Goal: Task Accomplishment & Management: Manage account settings

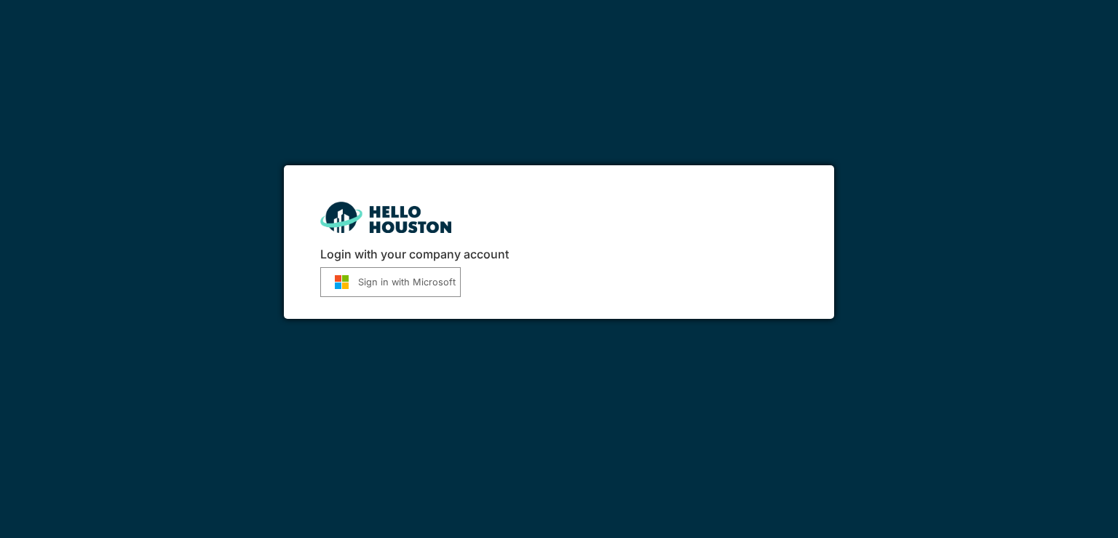
click at [359, 278] on button "Sign in with Microsoft" at bounding box center [390, 282] width 140 height 30
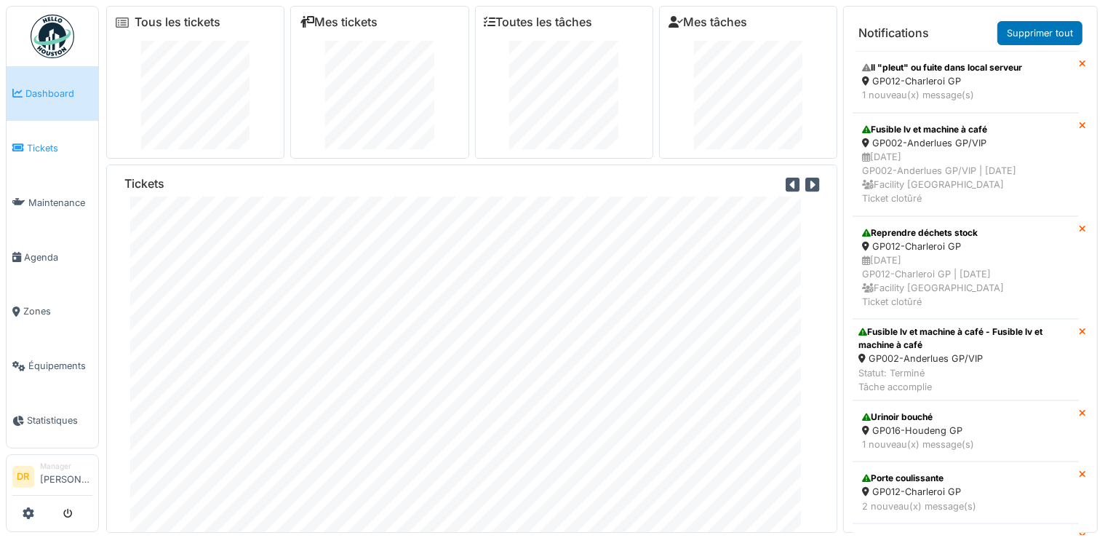
click at [48, 146] on span "Tickets" at bounding box center [59, 148] width 65 height 14
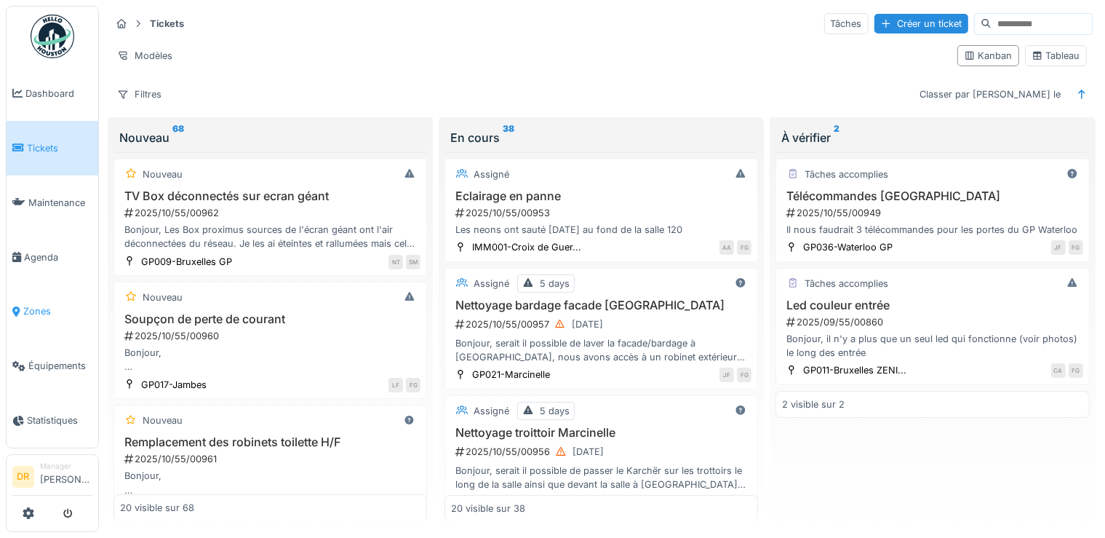
click at [42, 306] on span "Zones" at bounding box center [57, 311] width 69 height 14
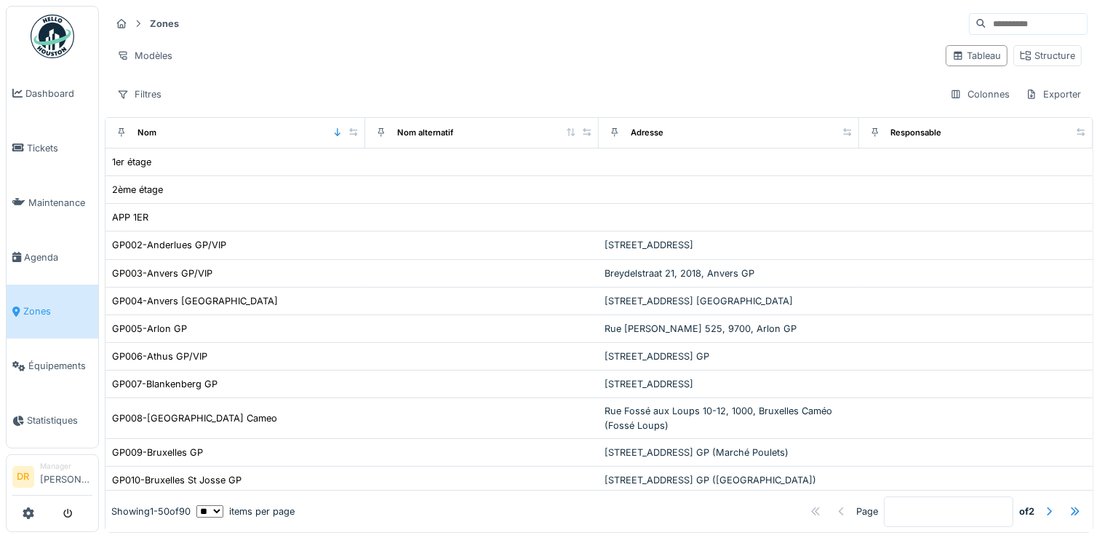
click at [987, 25] on input at bounding box center [1037, 24] width 100 height 20
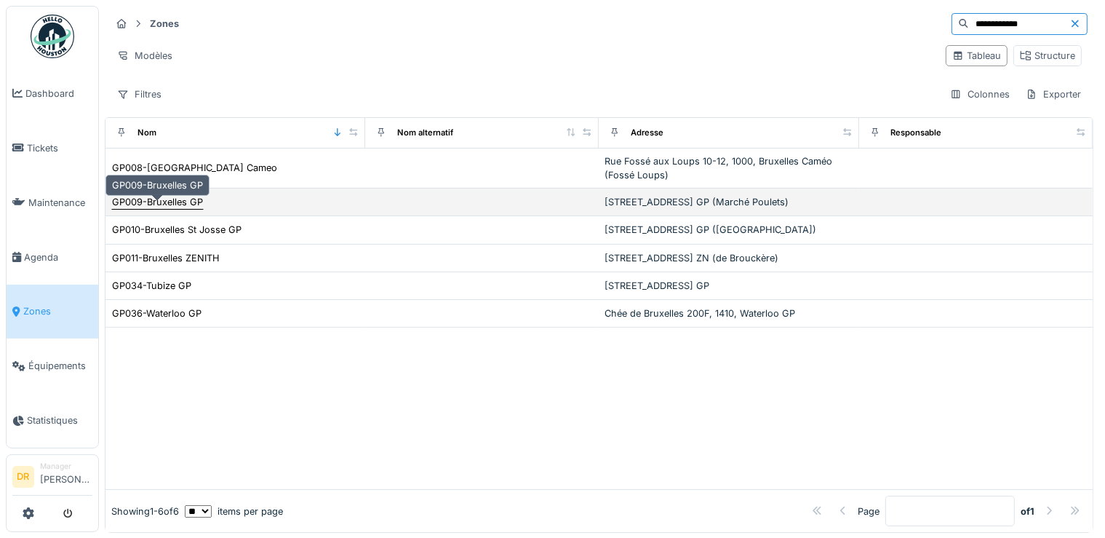
type input "**********"
click at [154, 209] on div "GP009-Bruxelles GP" at bounding box center [157, 202] width 91 height 14
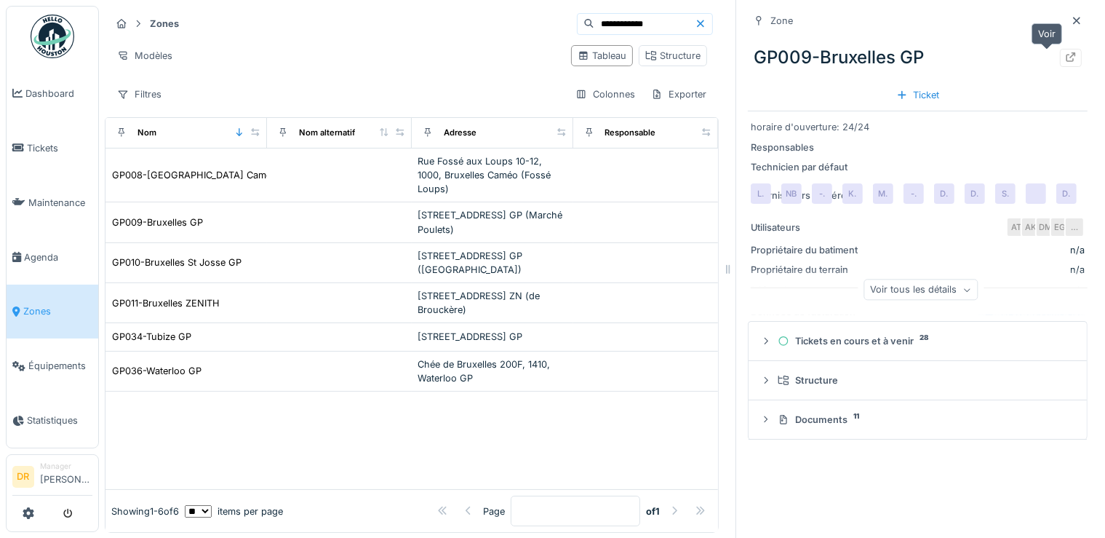
click at [1060, 58] on div at bounding box center [1071, 58] width 22 height 18
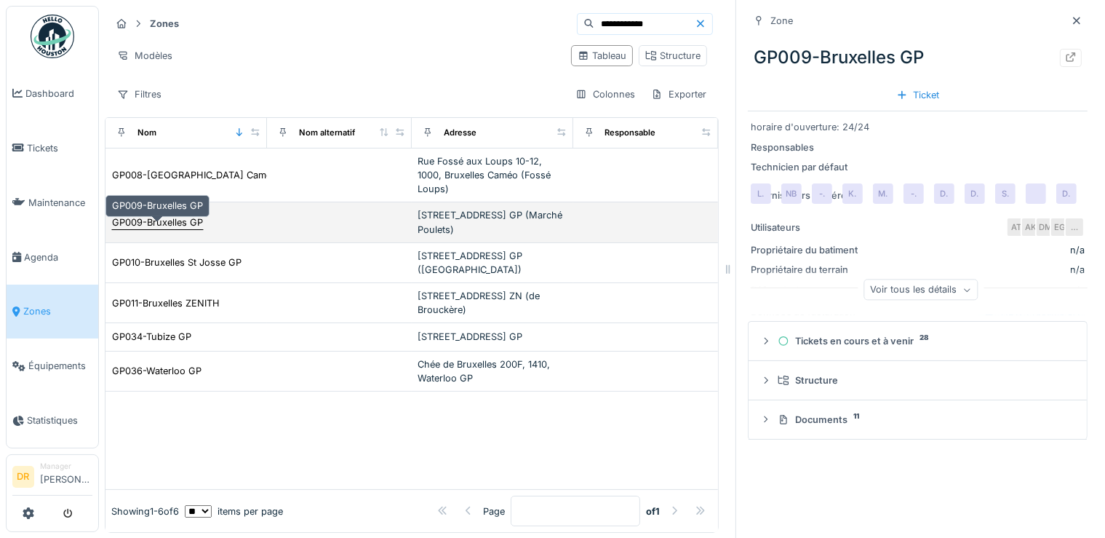
click at [180, 229] on div "GP009-Bruxelles GP" at bounding box center [157, 222] width 91 height 14
click at [170, 229] on div "GP009-Bruxelles GP" at bounding box center [157, 222] width 91 height 14
click at [143, 230] on div "GP009-Bruxelles GP" at bounding box center [157, 222] width 92 height 15
click at [162, 229] on div "GP009-Bruxelles GP" at bounding box center [157, 222] width 91 height 14
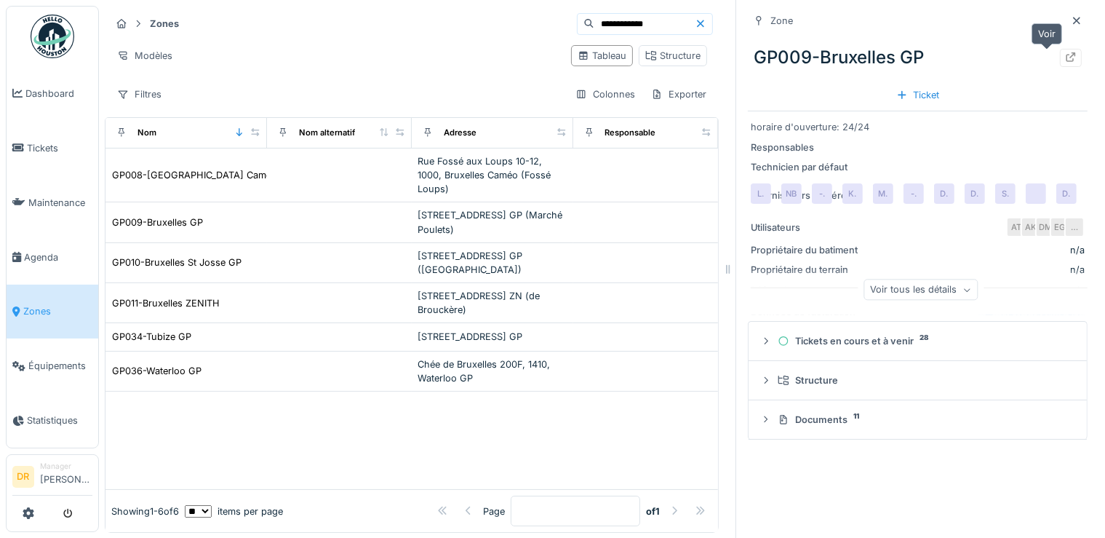
click at [1065, 63] on div at bounding box center [1071, 58] width 12 height 14
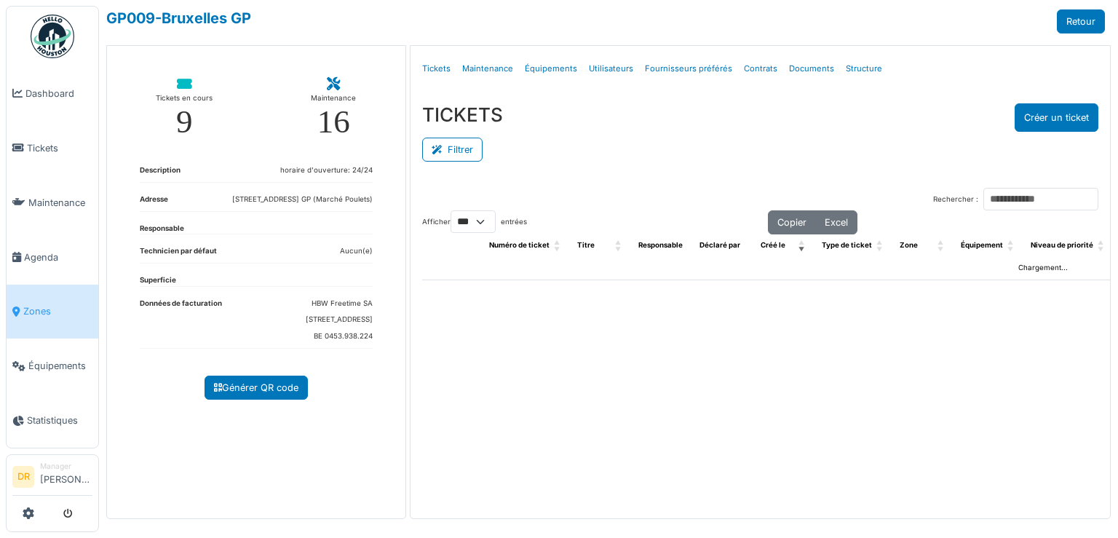
select select "***"
click at [464, 152] on button "Filtrer" at bounding box center [452, 150] width 60 height 24
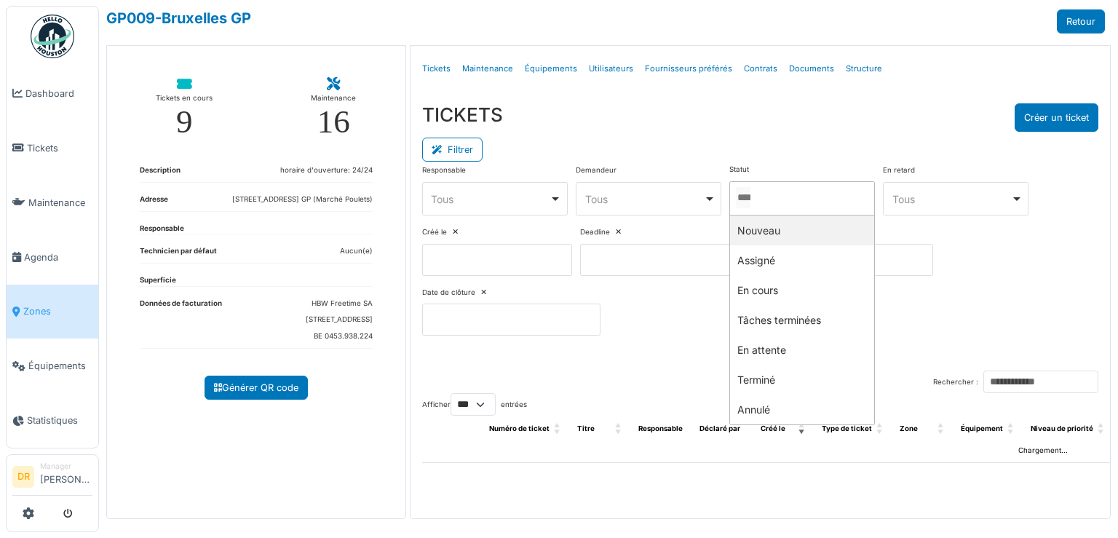
click at [748, 191] on input "Tous" at bounding box center [743, 197] width 15 height 21
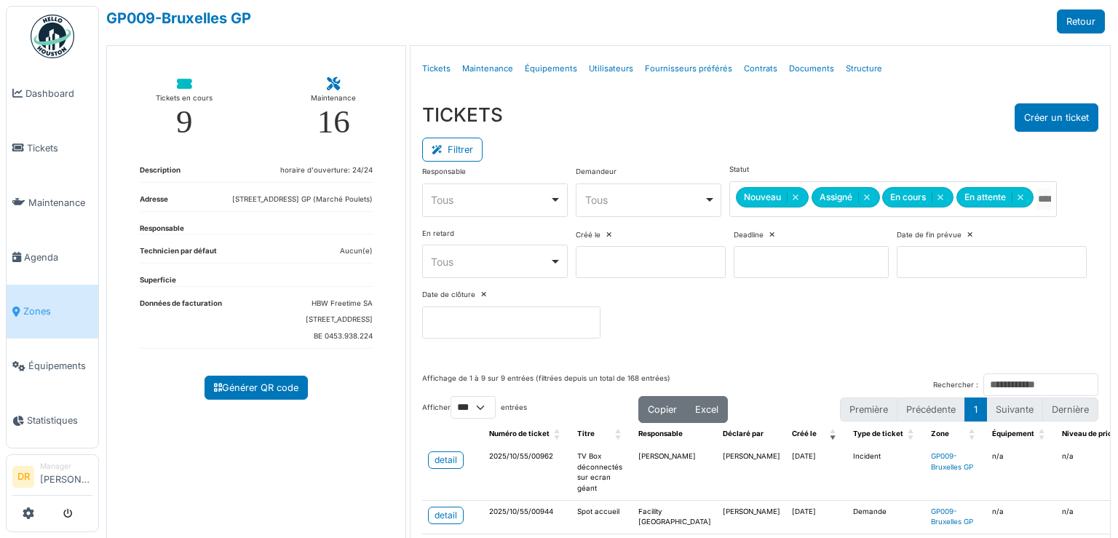
click at [752, 100] on div "TICKETS Créer un ticket Filtrer Responsable **** Tous Remove item Tous Abdellah…" at bounding box center [759, 227] width 699 height 270
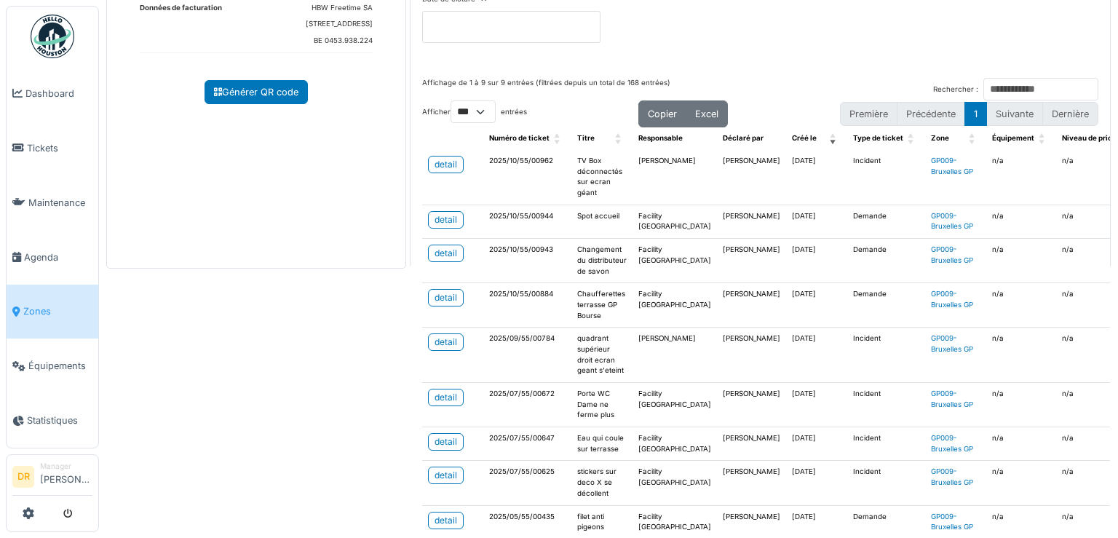
scroll to position [339, 0]
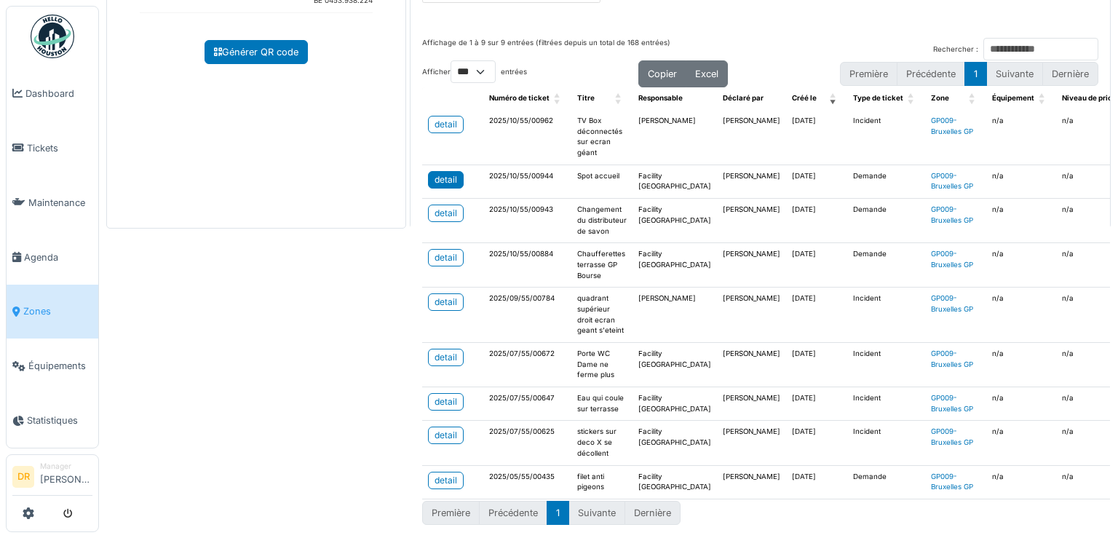
click at [434, 173] on div "detail" at bounding box center [445, 179] width 23 height 13
click at [438, 408] on div "detail" at bounding box center [445, 401] width 23 height 13
click at [434, 295] on div "detail" at bounding box center [445, 301] width 23 height 13
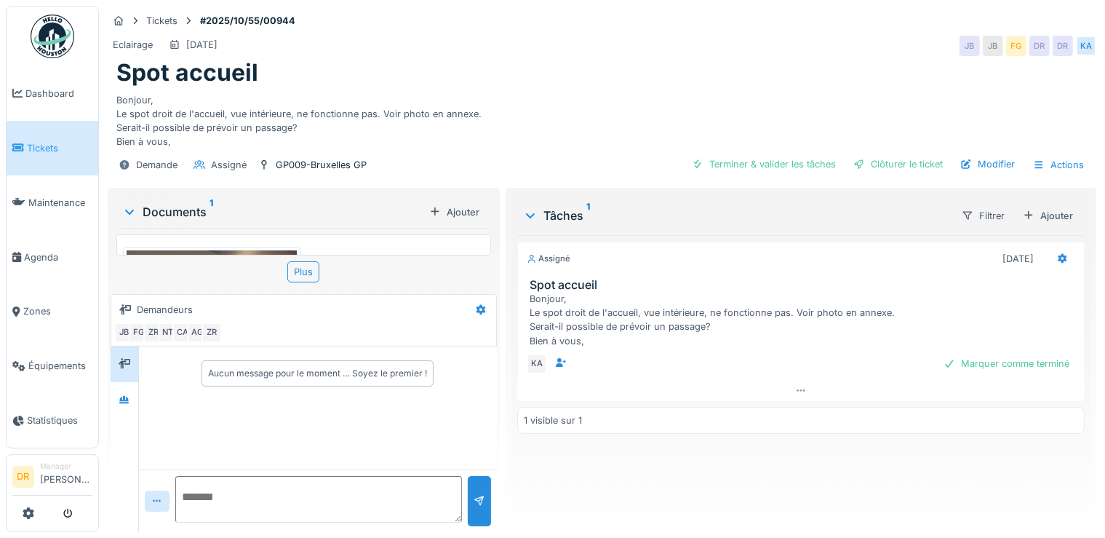
click at [268, 252] on img at bounding box center [212, 363] width 170 height 227
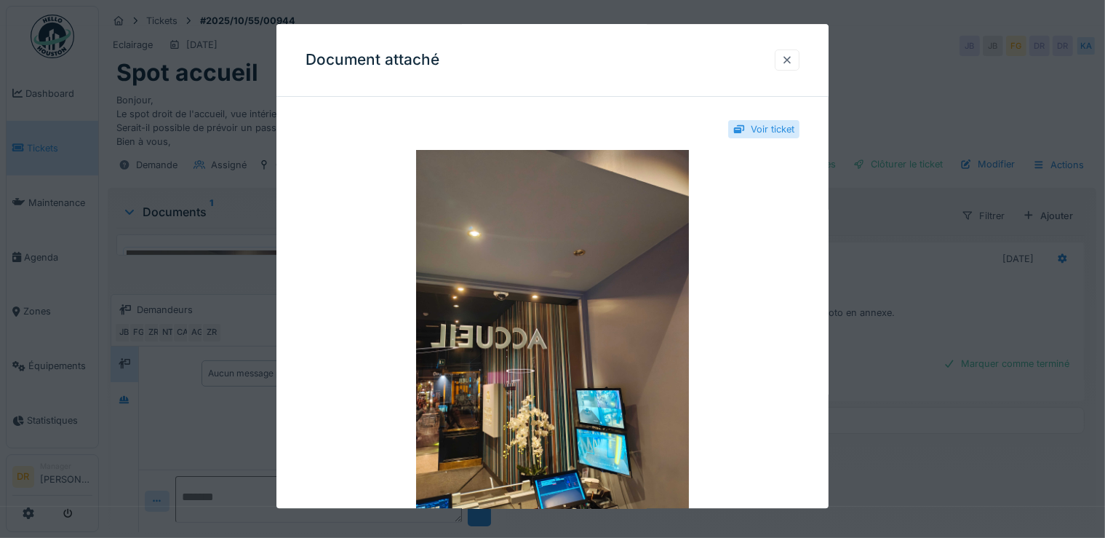
click at [800, 63] on div at bounding box center [787, 59] width 25 height 21
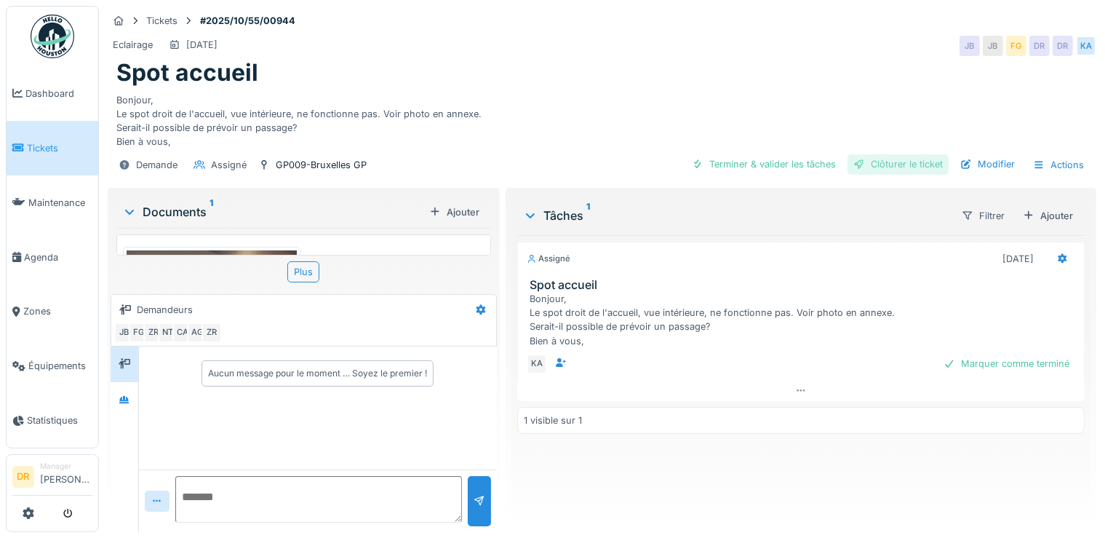
click at [885, 166] on div "Clôturer le ticket" at bounding box center [898, 164] width 101 height 20
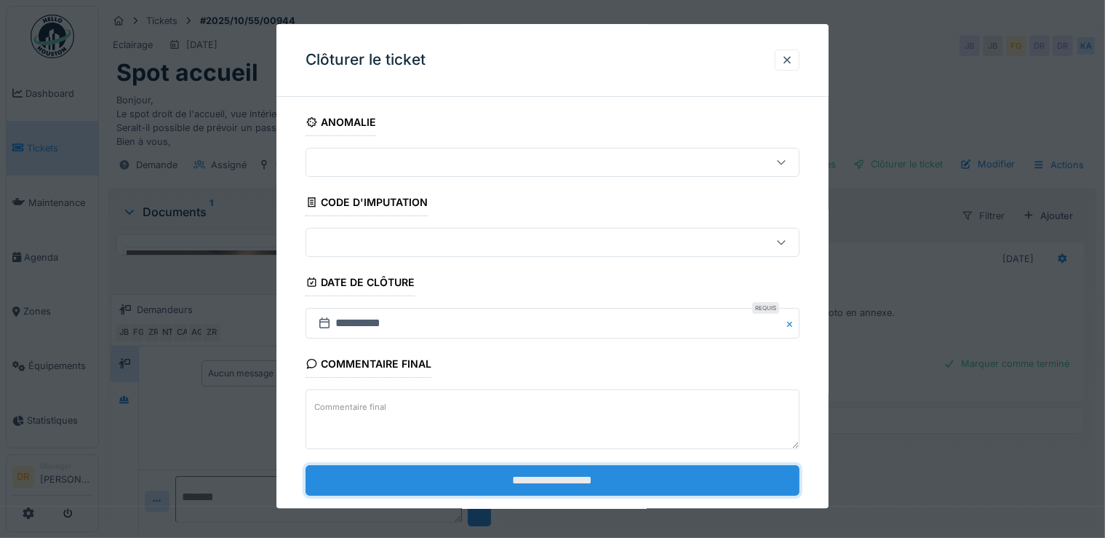
click at [531, 483] on input "**********" at bounding box center [553, 480] width 495 height 31
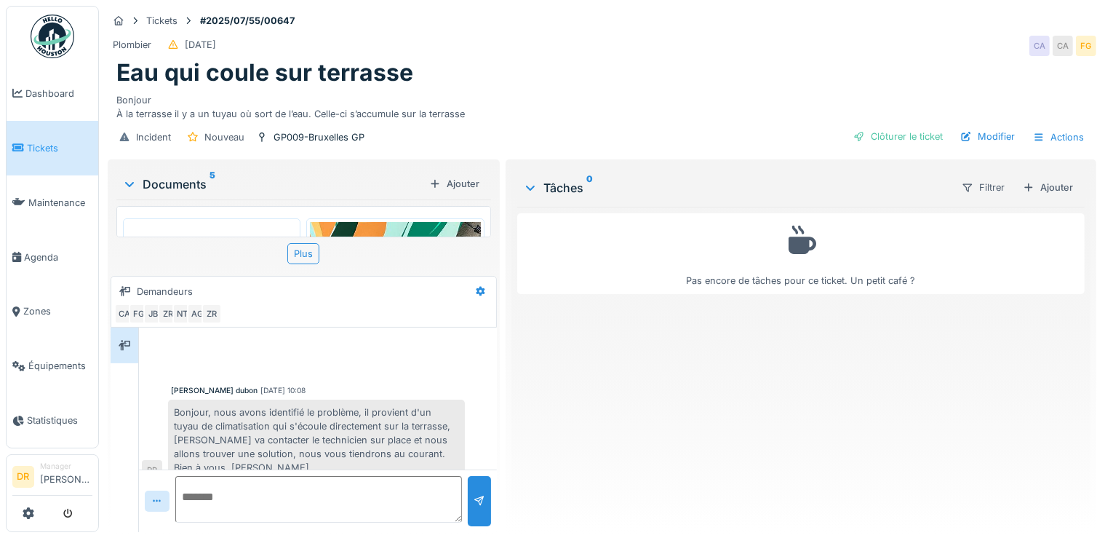
scroll to position [14, 0]
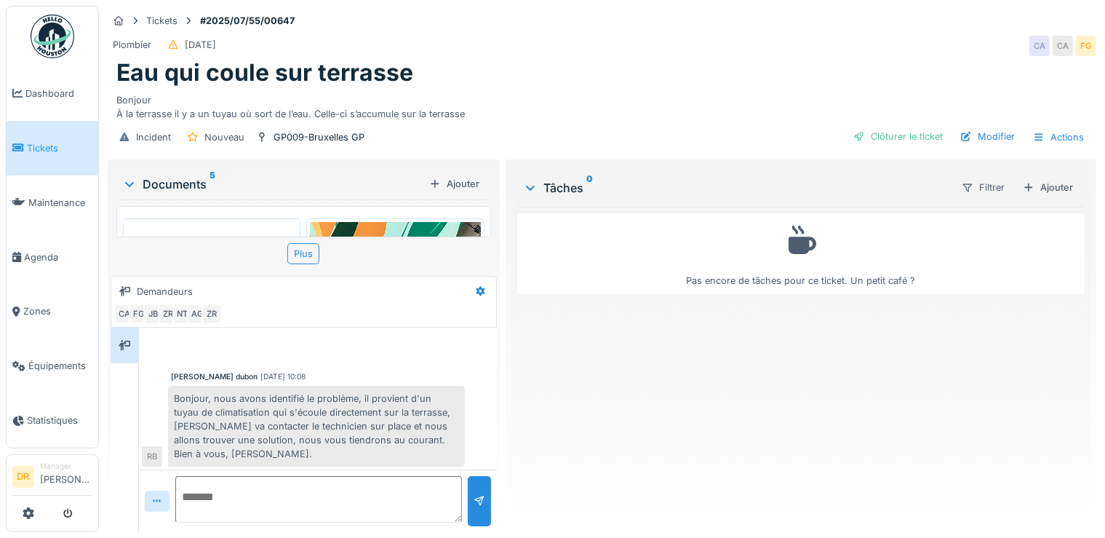
click at [368, 226] on img at bounding box center [395, 335] width 170 height 227
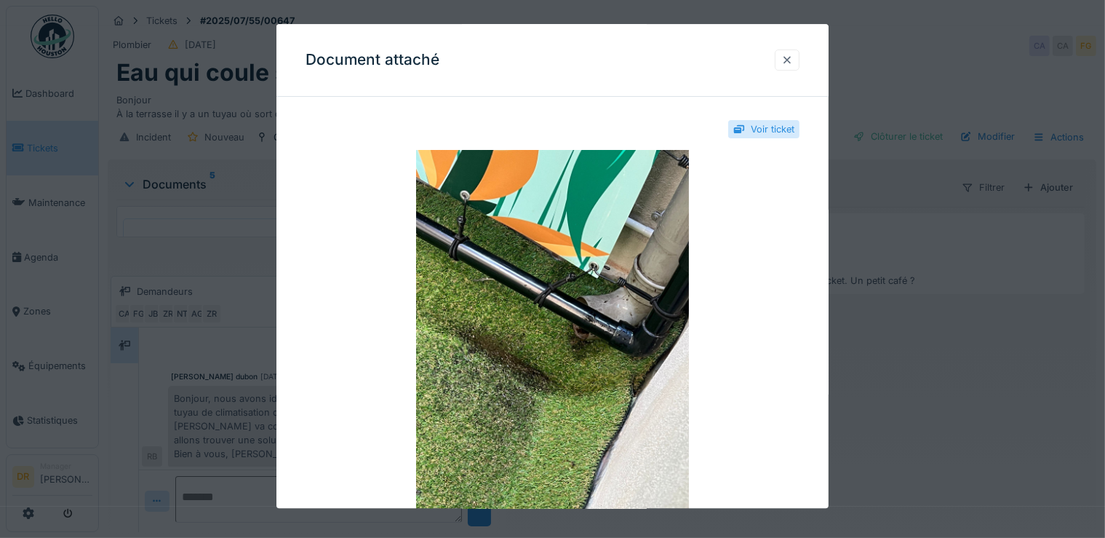
click at [790, 68] on div at bounding box center [787, 59] width 25 height 21
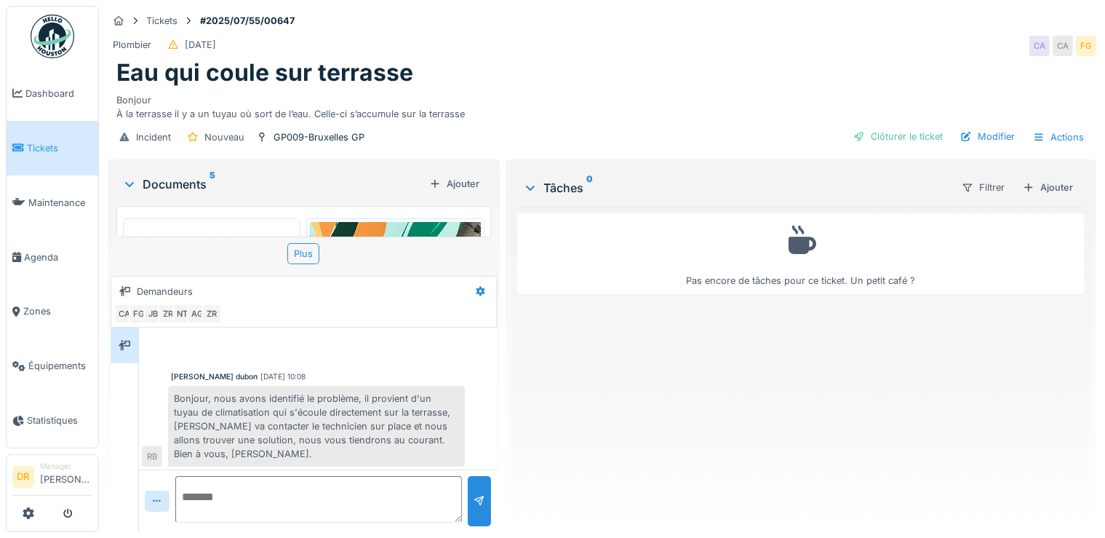
click at [231, 229] on img at bounding box center [212, 303] width 170 height 163
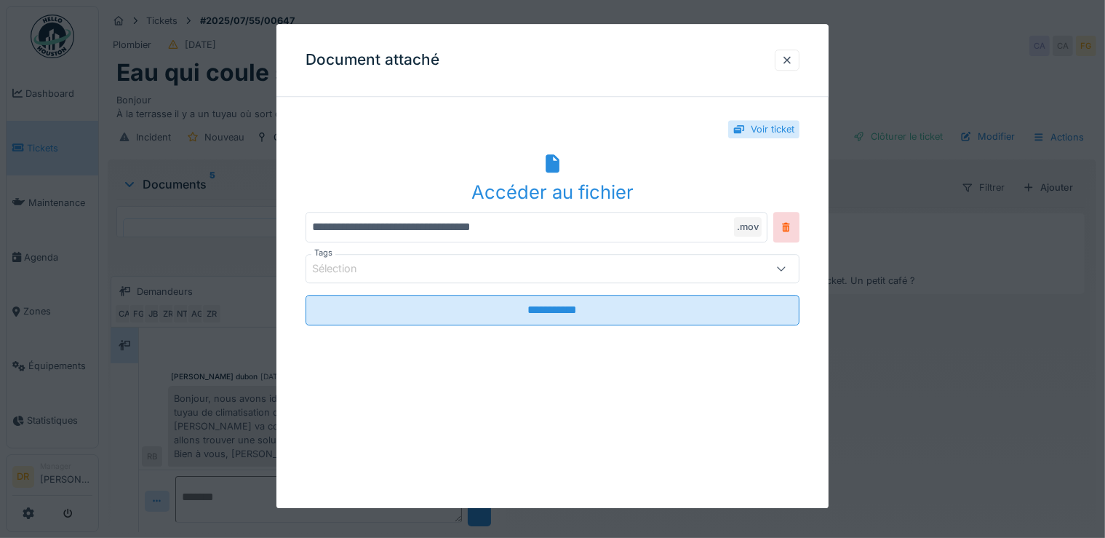
click at [550, 190] on div "Accéder au fichier" at bounding box center [553, 192] width 495 height 28
click at [793, 61] on div at bounding box center [788, 60] width 12 height 14
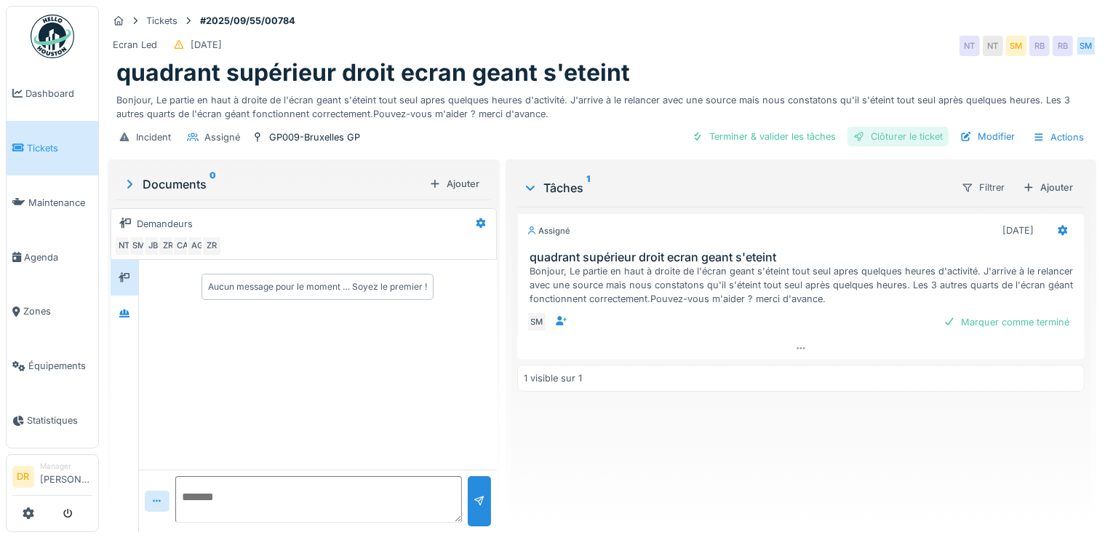
click at [896, 138] on div "Clôturer le ticket" at bounding box center [898, 137] width 101 height 20
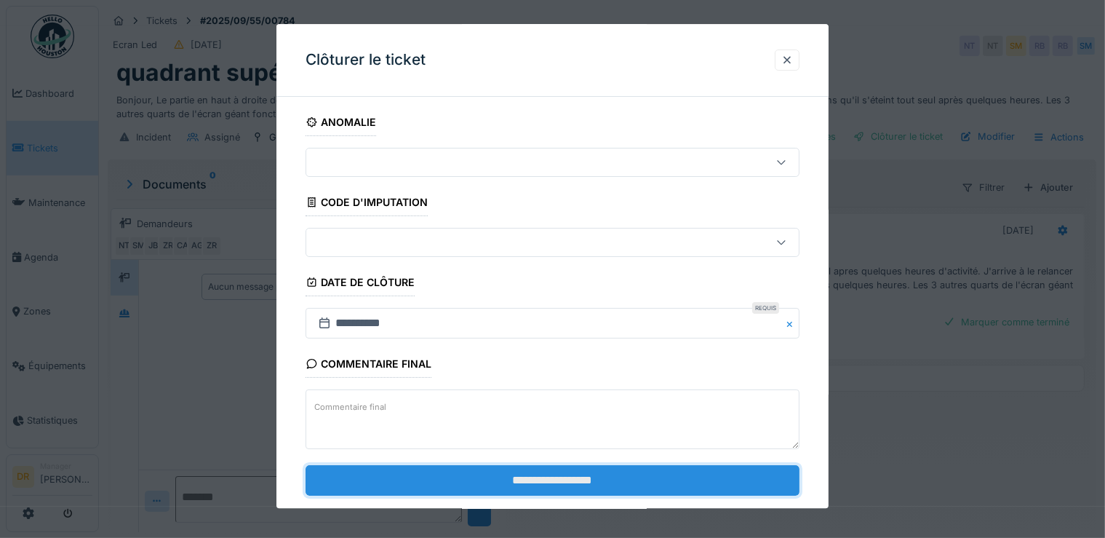
click at [536, 475] on input "**********" at bounding box center [553, 480] width 495 height 31
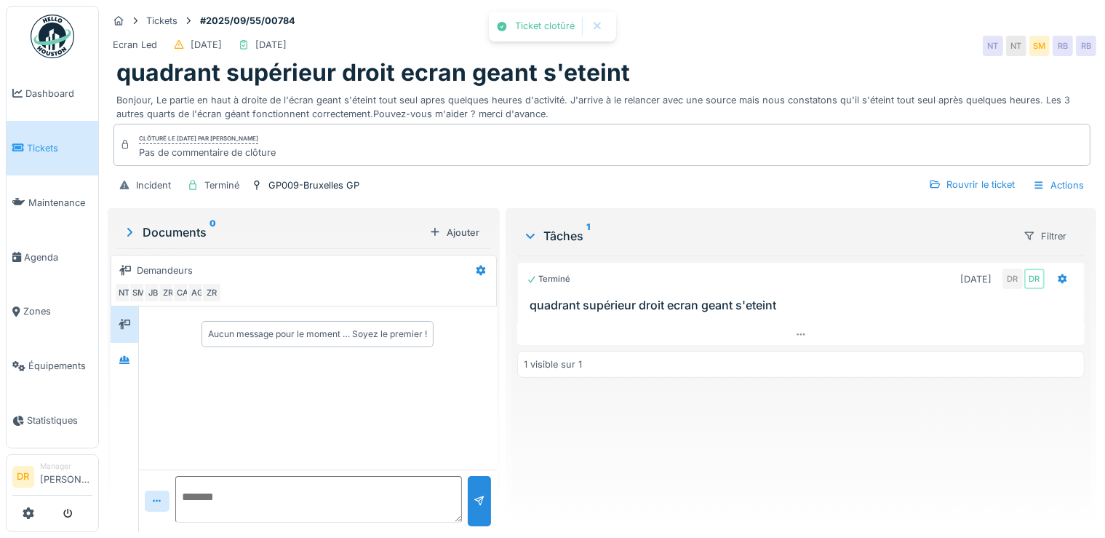
click at [694, 425] on div "Terminé 03/09/2025 DR DR quadrant supérieur droit ecran geant s'eteint 1 visibl…" at bounding box center [801, 387] width 568 height 265
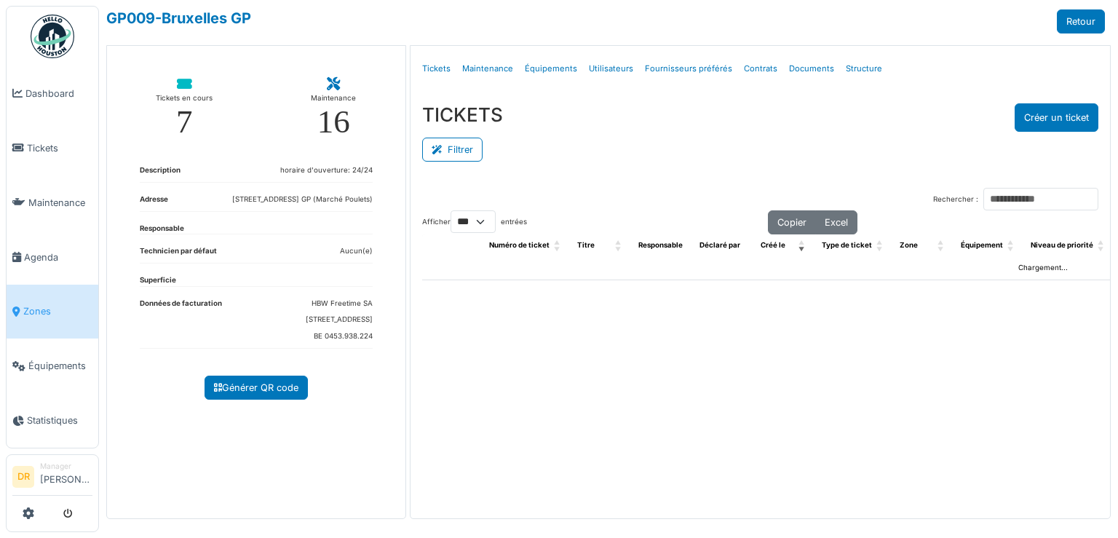
select select "***"
click at [464, 153] on button "Filtrer" at bounding box center [452, 150] width 60 height 24
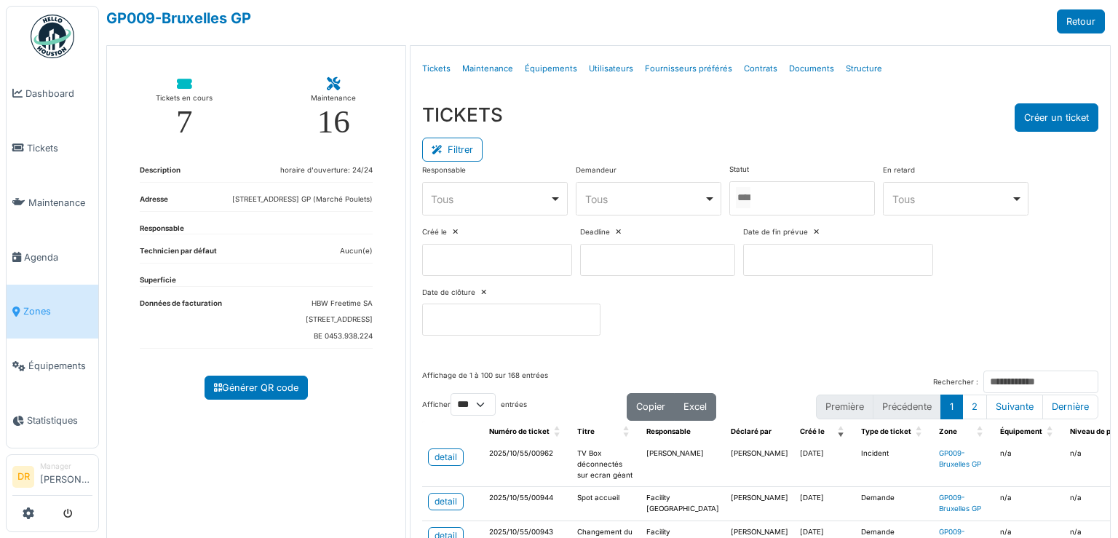
click at [768, 202] on div at bounding box center [802, 198] width 146 height 34
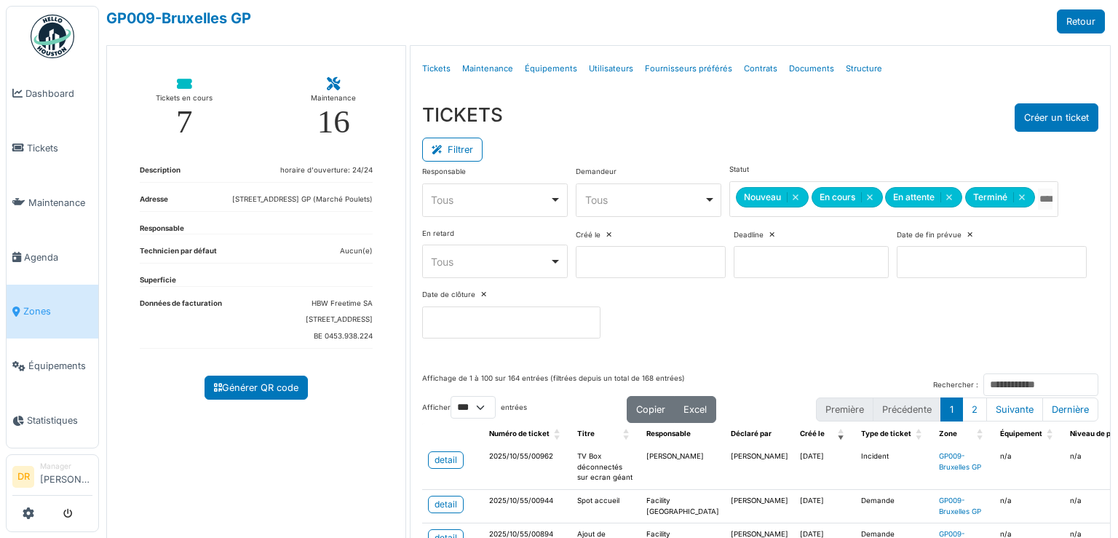
click at [725, 121] on div "TICKETS Créer un ticket" at bounding box center [760, 117] width 676 height 28
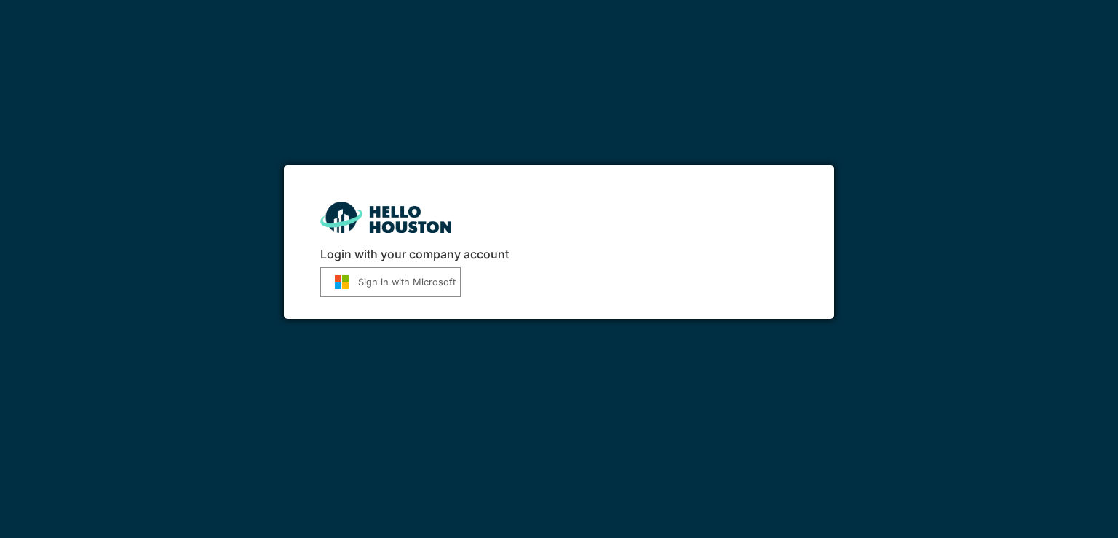
click at [334, 282] on img "submit" at bounding box center [341, 281] width 33 height 15
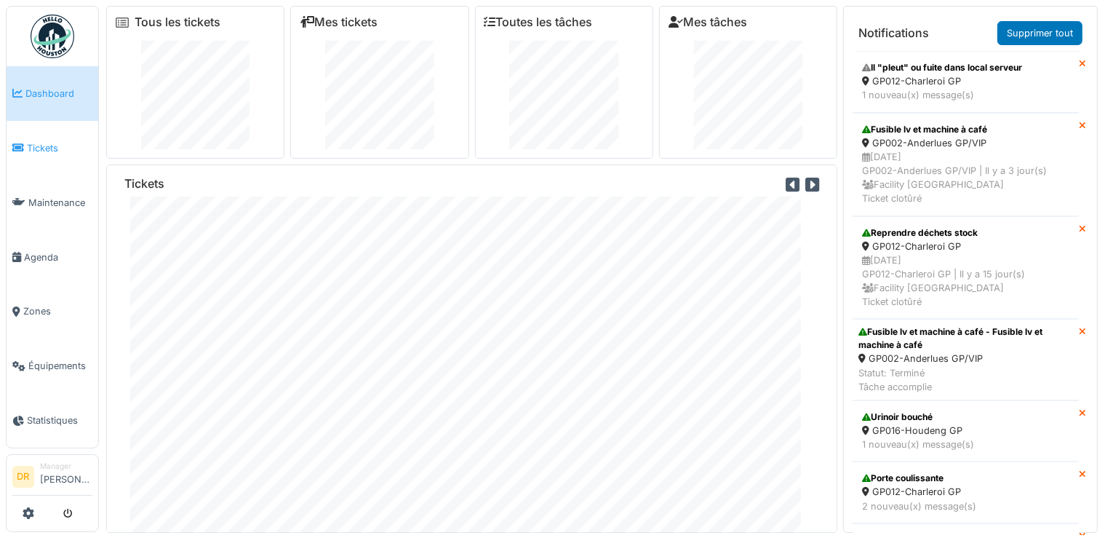
click at [49, 157] on link "Tickets" at bounding box center [53, 148] width 92 height 55
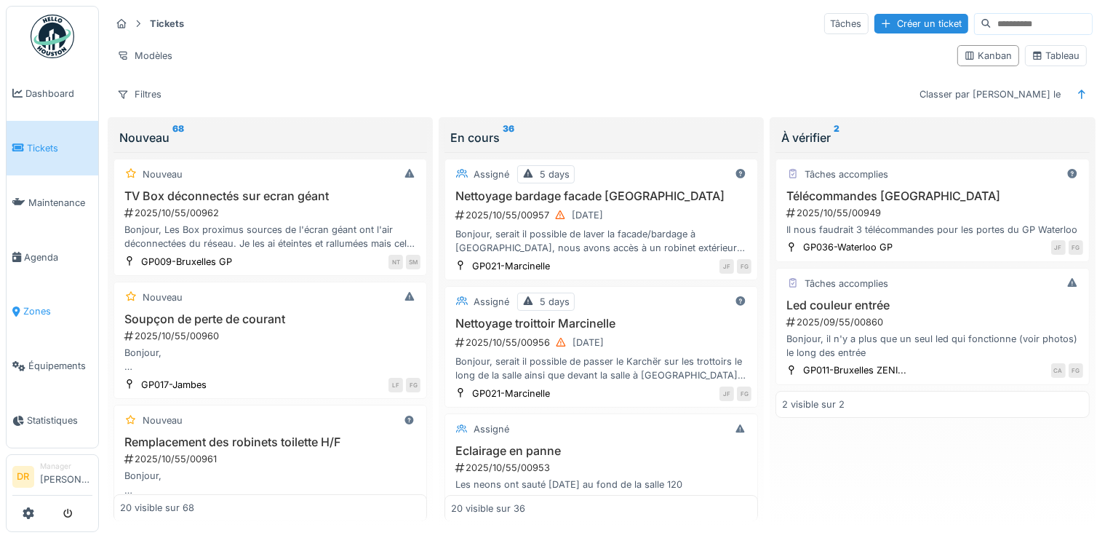
click at [63, 306] on span "Zones" at bounding box center [57, 311] width 69 height 14
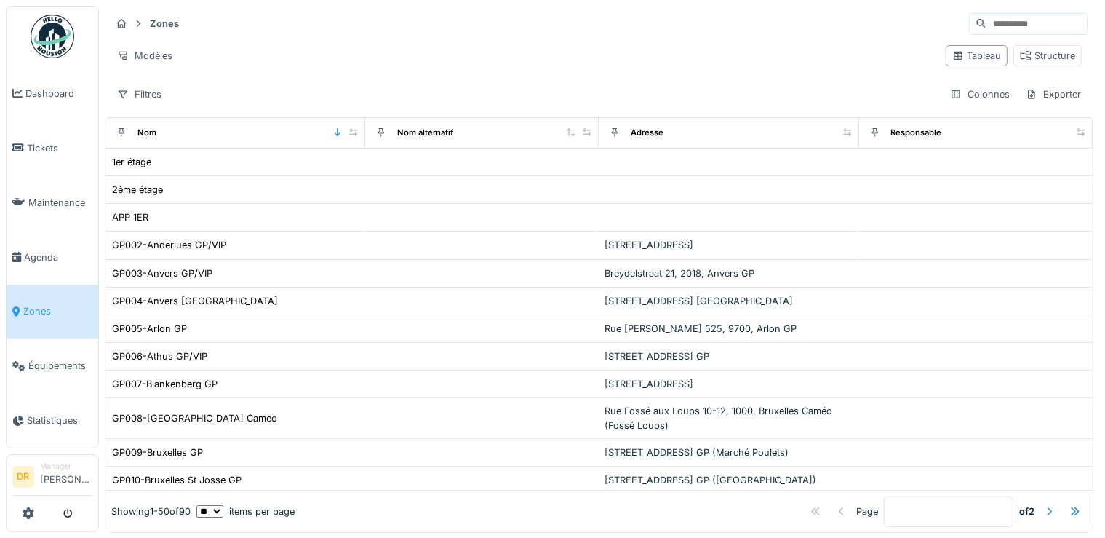
click at [987, 23] on input at bounding box center [1037, 24] width 100 height 20
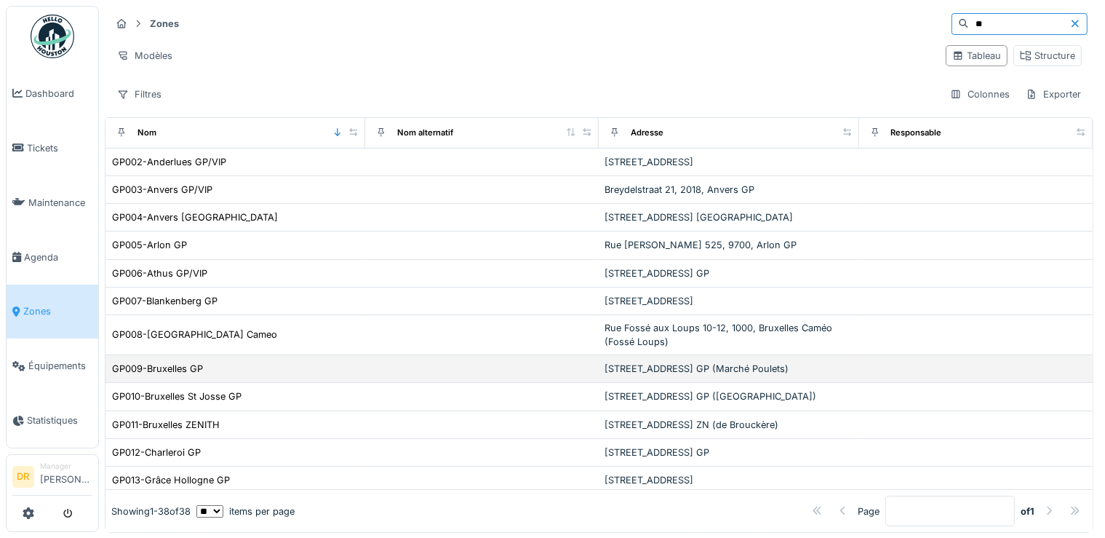
type input "**"
click at [338, 357] on td "GP009-Bruxelles GP" at bounding box center [236, 369] width 260 height 28
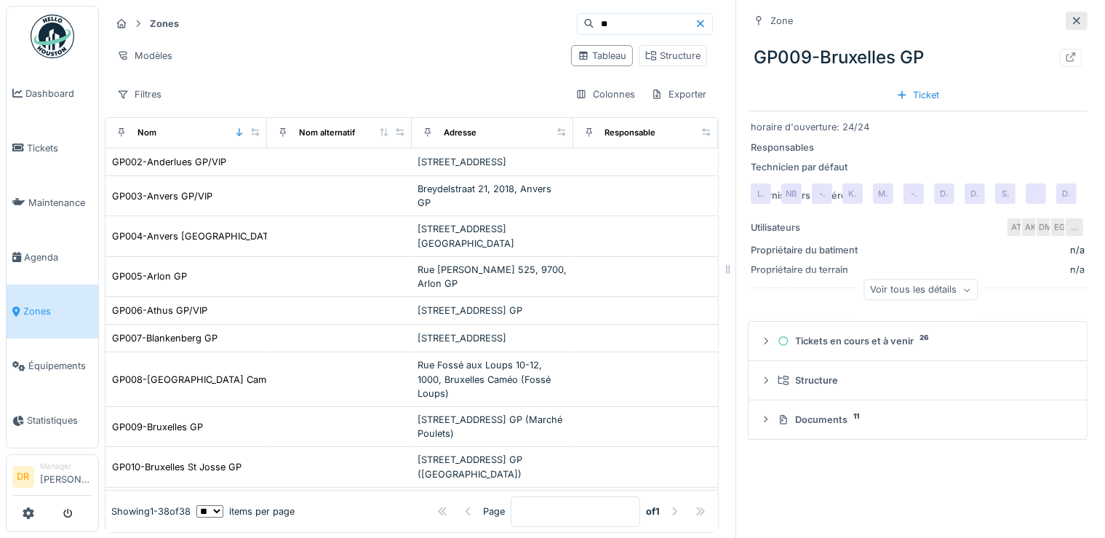
click at [1071, 23] on icon at bounding box center [1077, 20] width 12 height 9
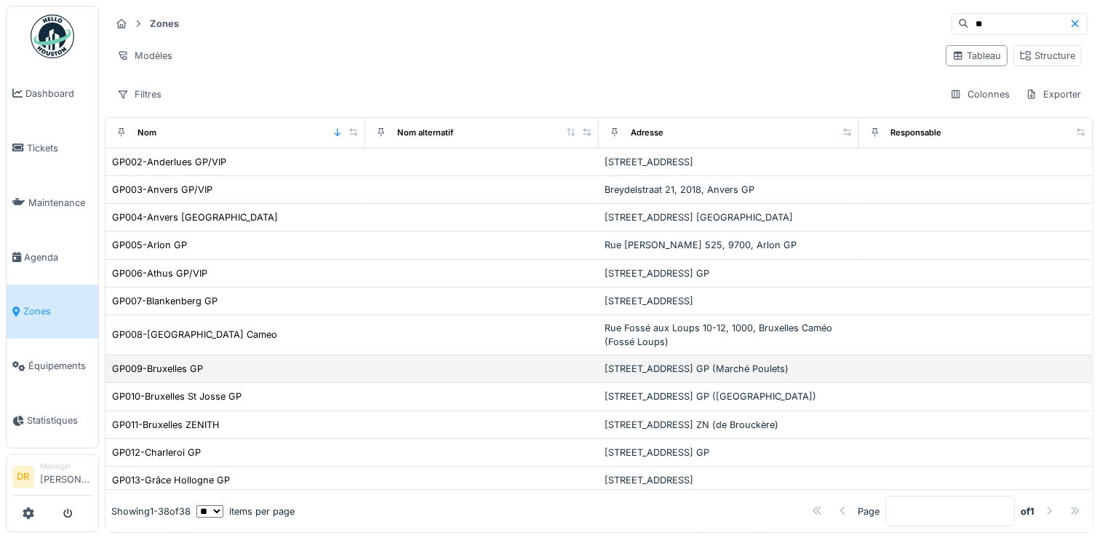
click at [211, 383] on td "GP009-Bruxelles GP" at bounding box center [236, 369] width 260 height 28
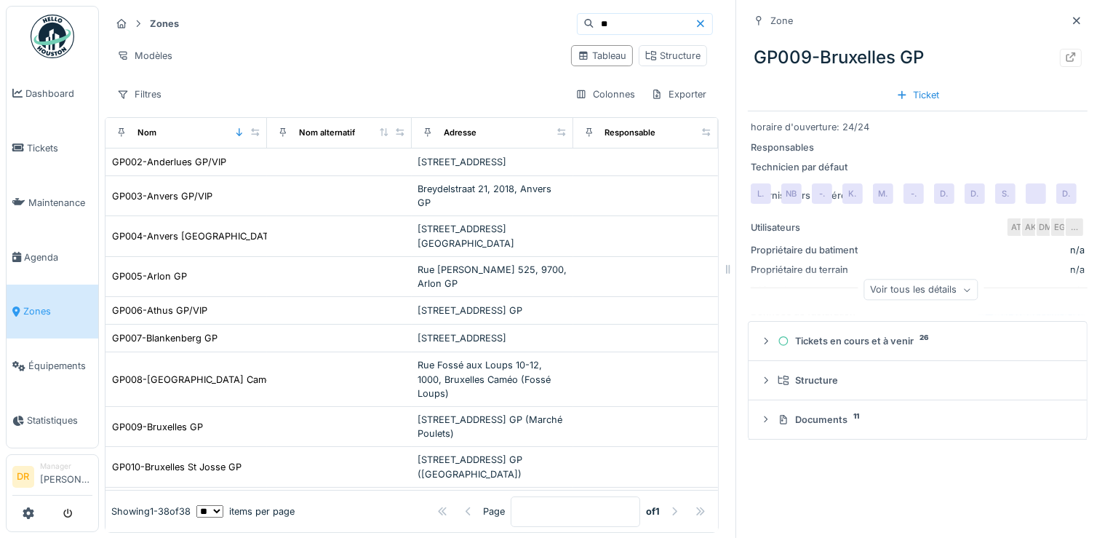
click at [43, 304] on span "Zones" at bounding box center [57, 311] width 69 height 14
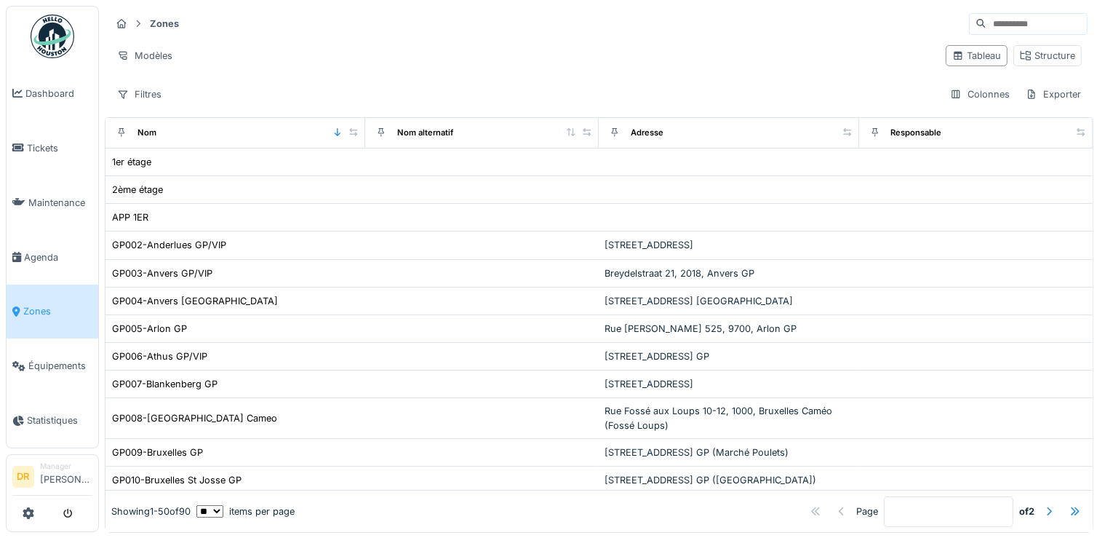
click at [997, 29] on input at bounding box center [1037, 24] width 100 height 20
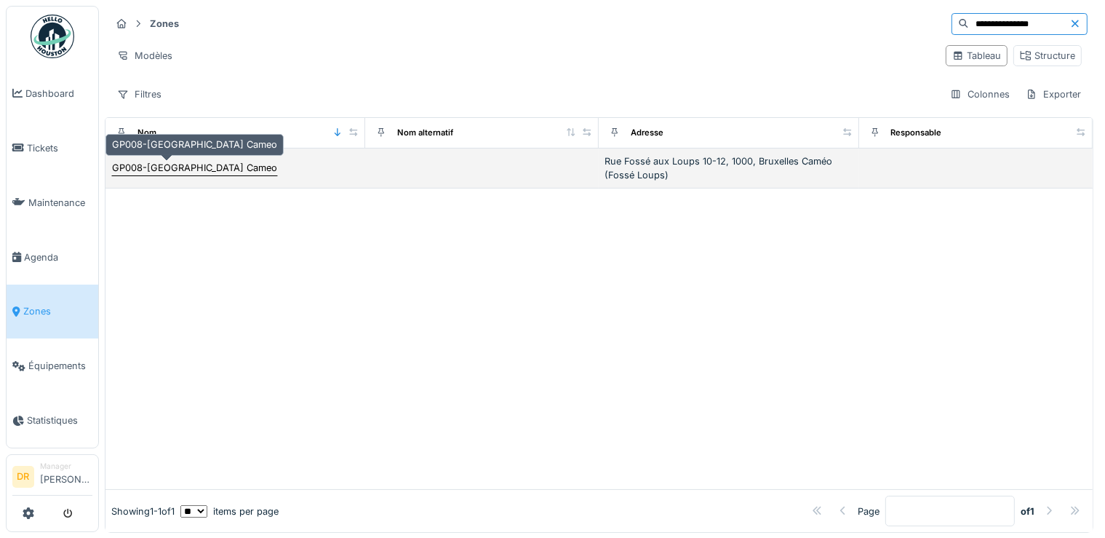
type input "**********"
click at [195, 168] on div "GP008-[GEOGRAPHIC_DATA] Cameo" at bounding box center [194, 168] width 165 height 14
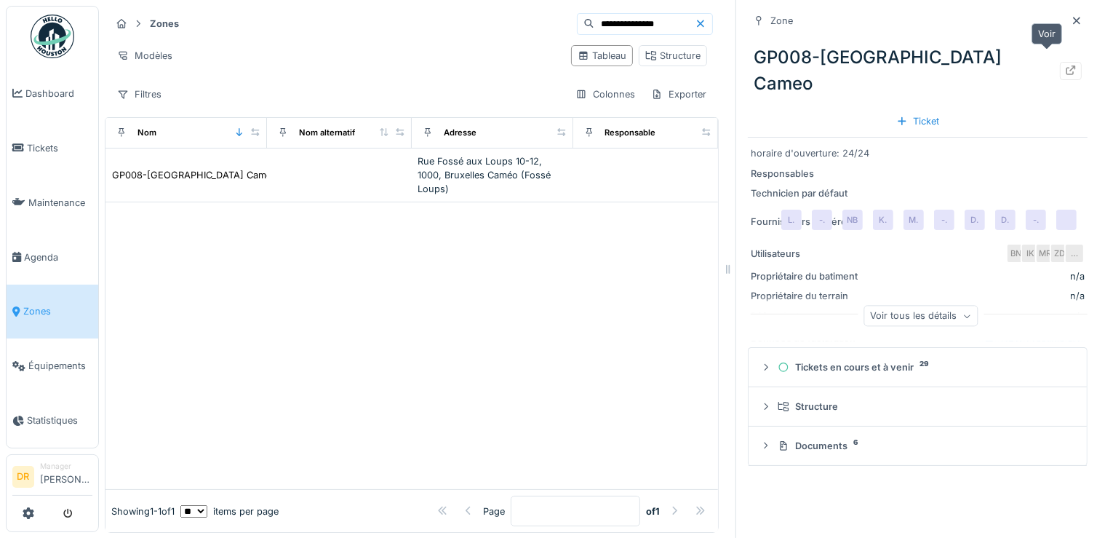
click at [1065, 65] on icon at bounding box center [1071, 69] width 12 height 9
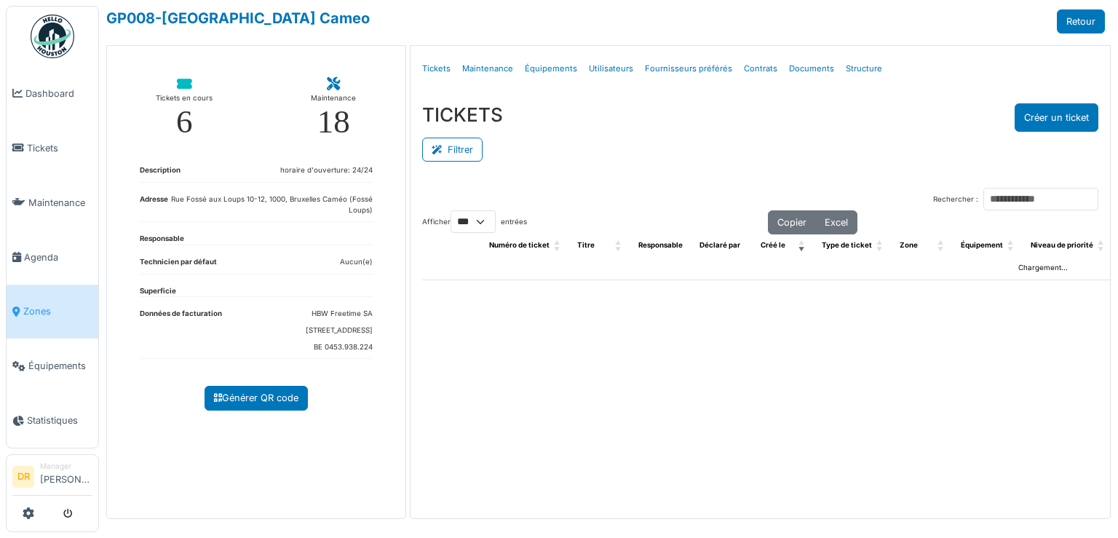
select select "***"
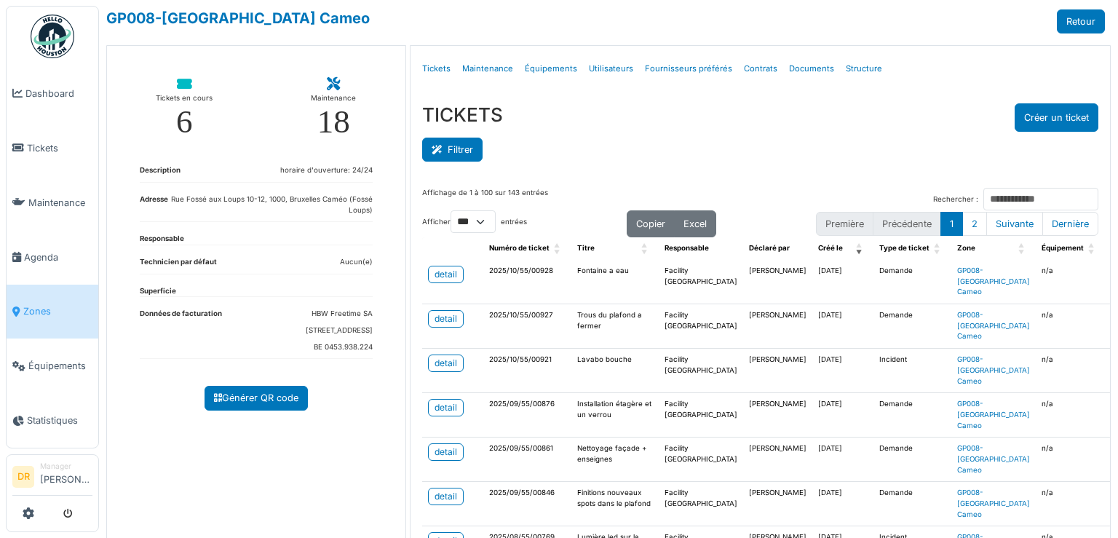
click at [450, 147] on button "Filtrer" at bounding box center [452, 150] width 60 height 24
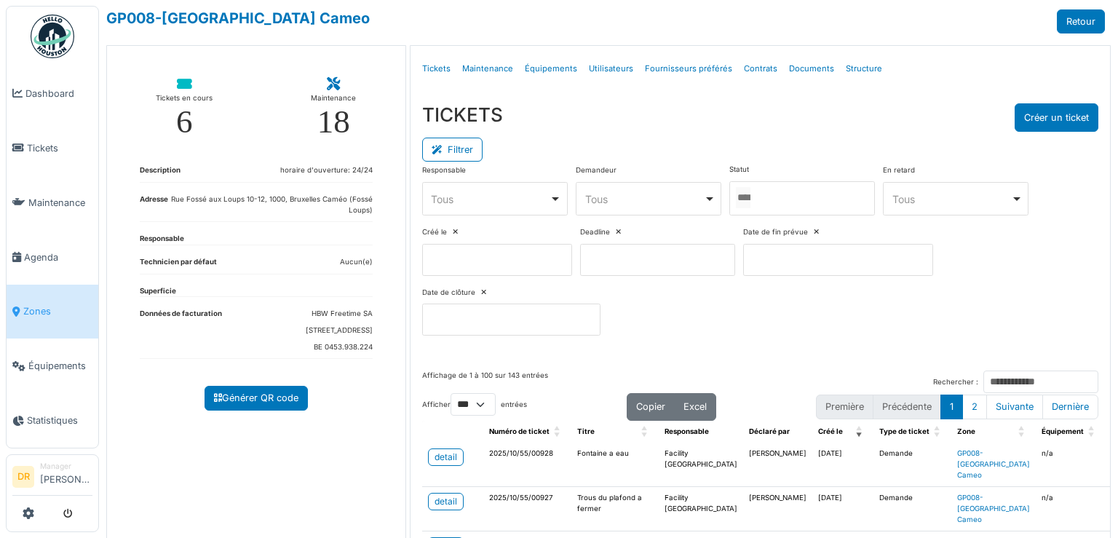
click at [767, 197] on div at bounding box center [802, 198] width 146 height 34
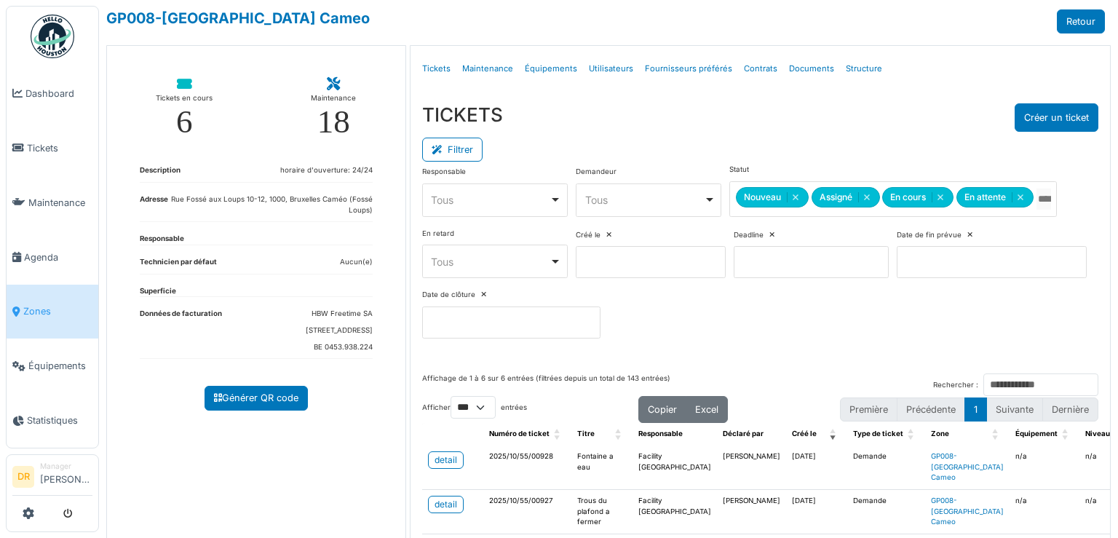
click at [652, 135] on div "Filtrer" at bounding box center [760, 148] width 676 height 33
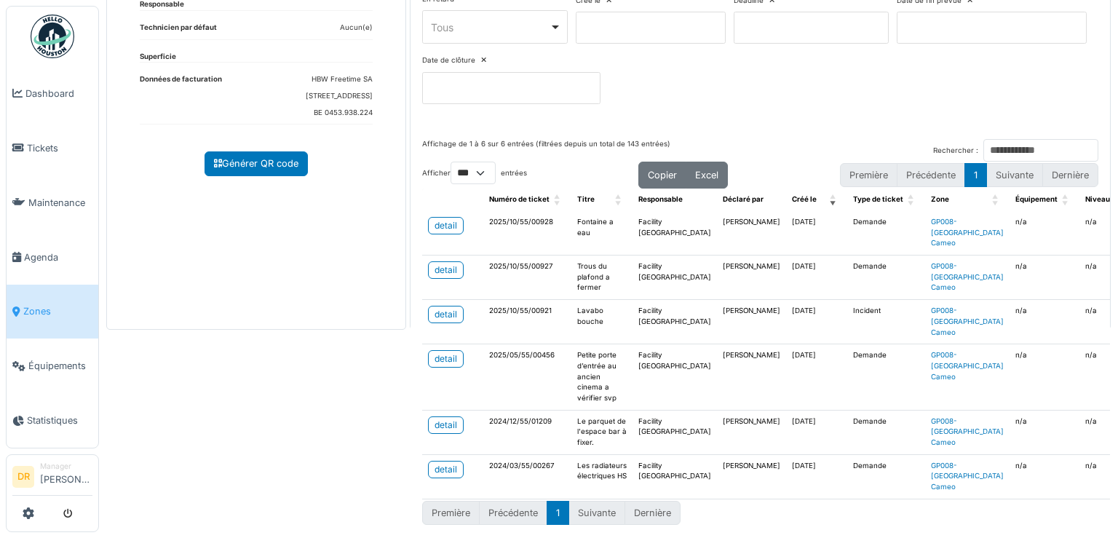
scroll to position [253, 0]
click at [441, 219] on div "detail" at bounding box center [445, 225] width 23 height 13
click at [444, 263] on div "detail" at bounding box center [445, 269] width 23 height 13
click at [441, 308] on div "detail" at bounding box center [445, 314] width 23 height 13
click at [974, 499] on div "Première Précédente 1 Suivante Dernière" at bounding box center [760, 512] width 676 height 27
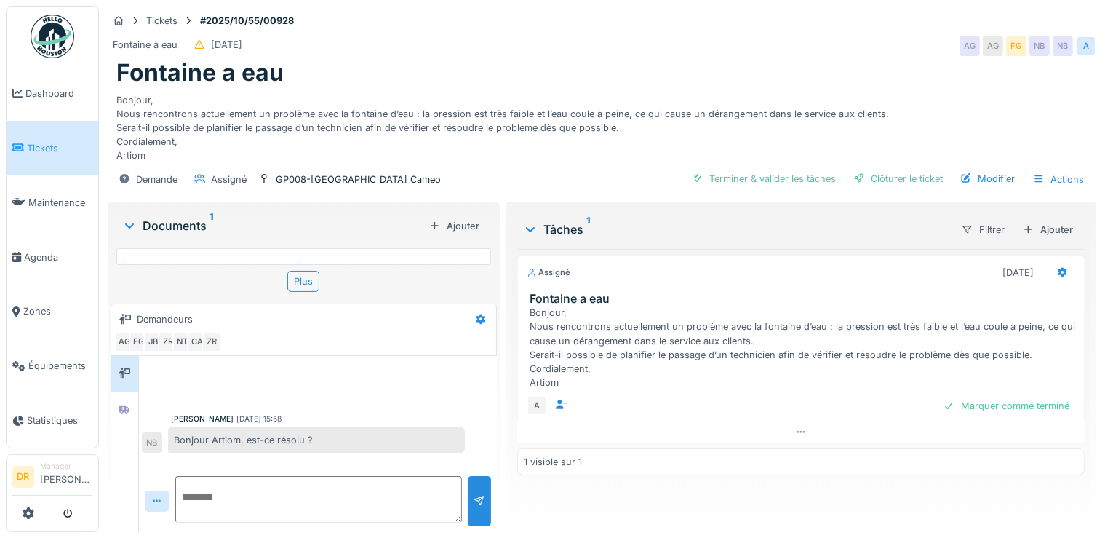
click at [226, 494] on textarea at bounding box center [318, 499] width 287 height 47
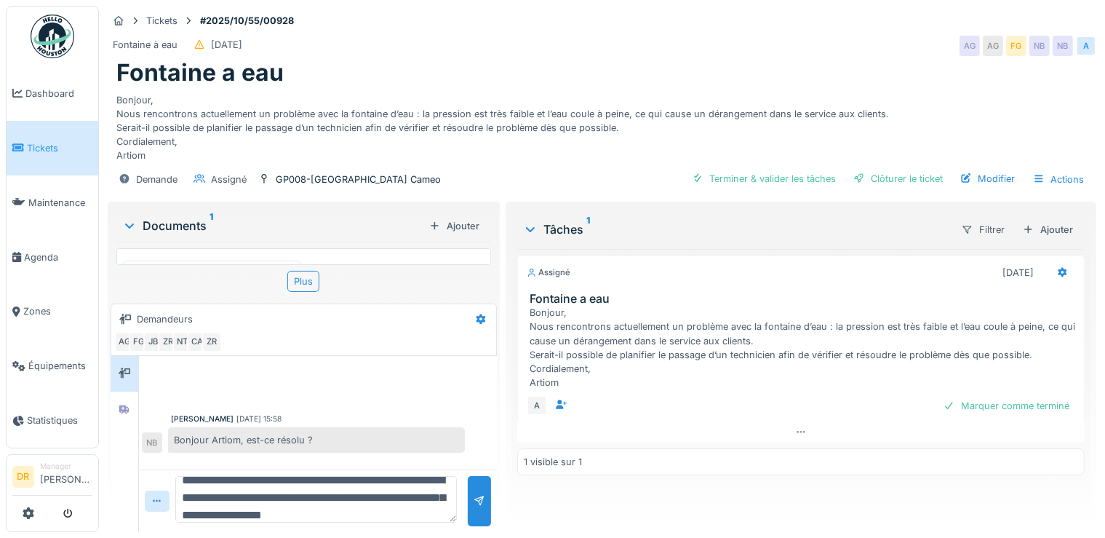
scroll to position [34, 0]
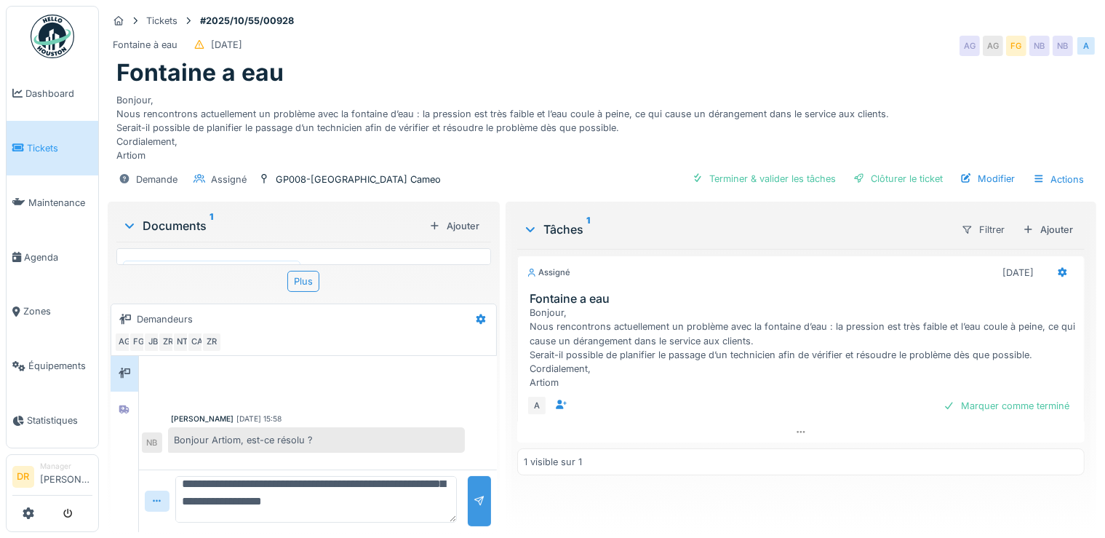
type textarea "**********"
click at [476, 504] on div at bounding box center [480, 501] width 12 height 14
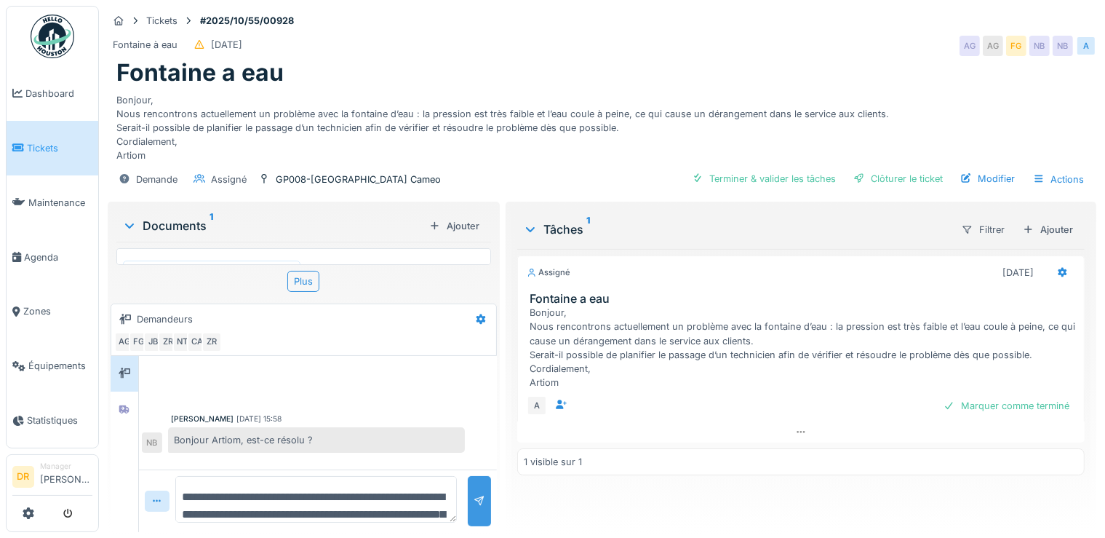
scroll to position [65, 0]
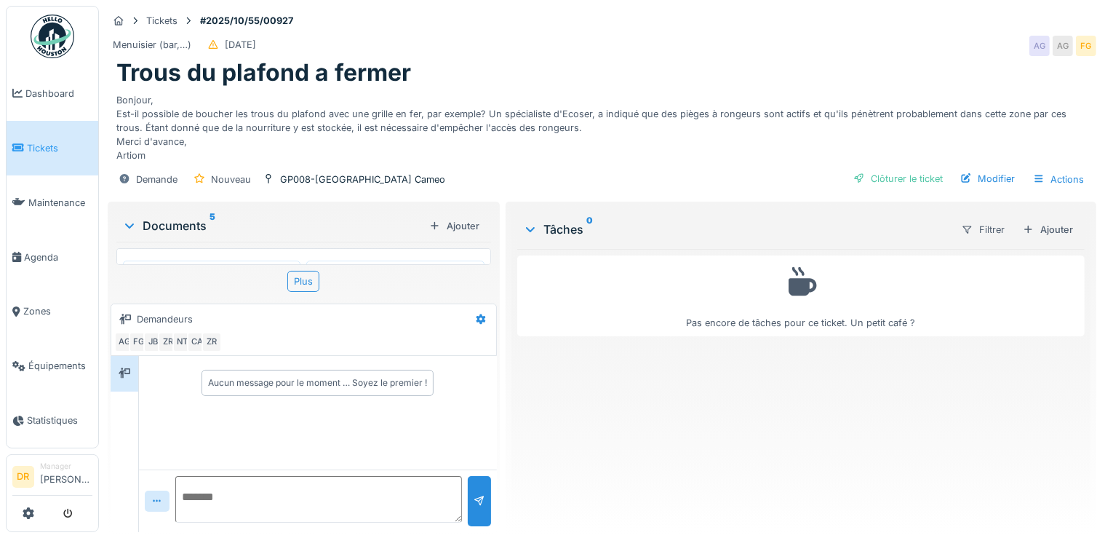
click at [414, 264] on img at bounding box center [395, 328] width 170 height 128
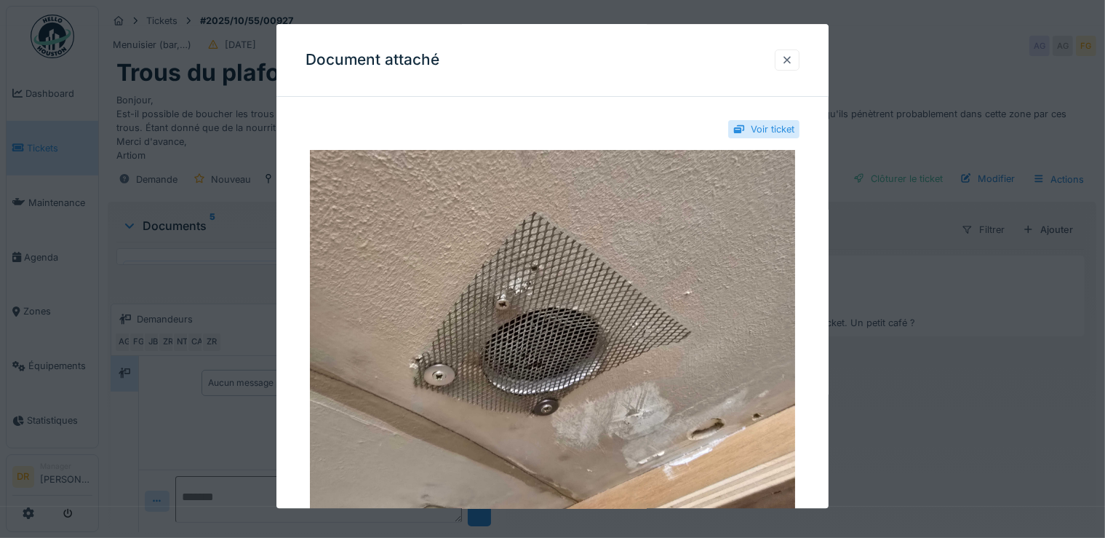
click at [793, 63] on div at bounding box center [788, 60] width 12 height 14
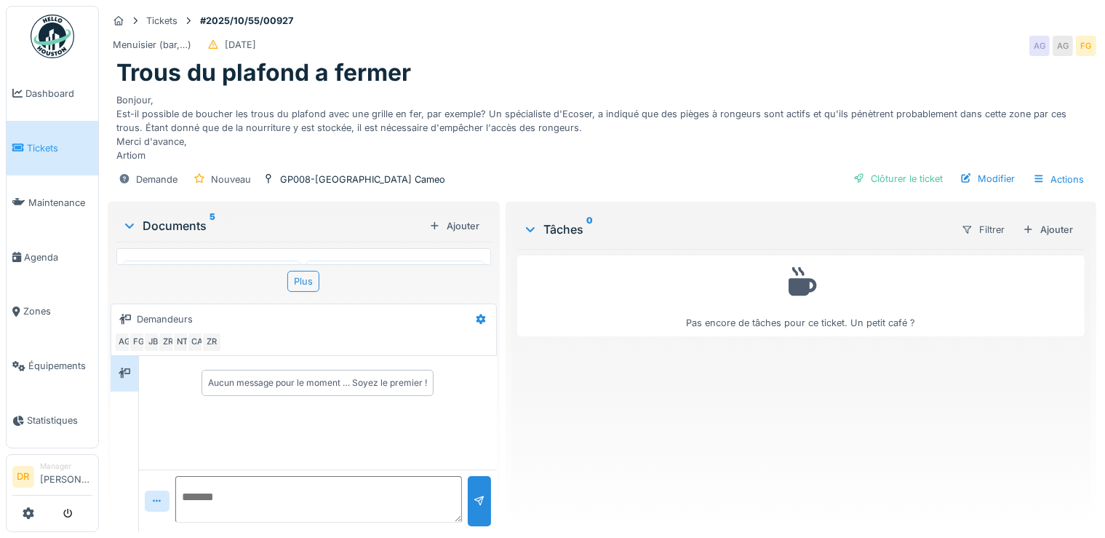
click at [242, 262] on div at bounding box center [212, 328] width 178 height 135
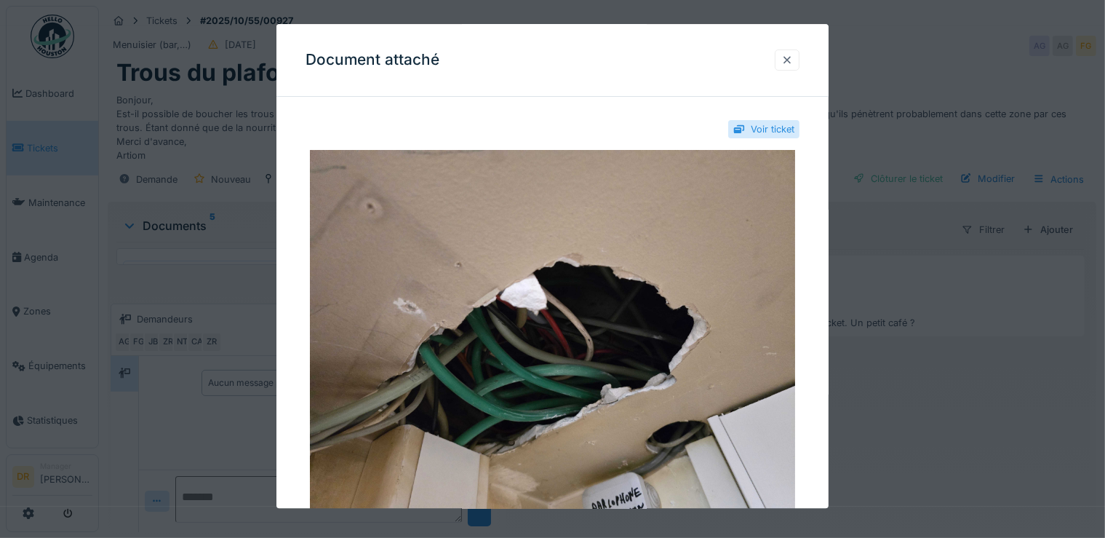
click at [790, 65] on div at bounding box center [788, 60] width 12 height 14
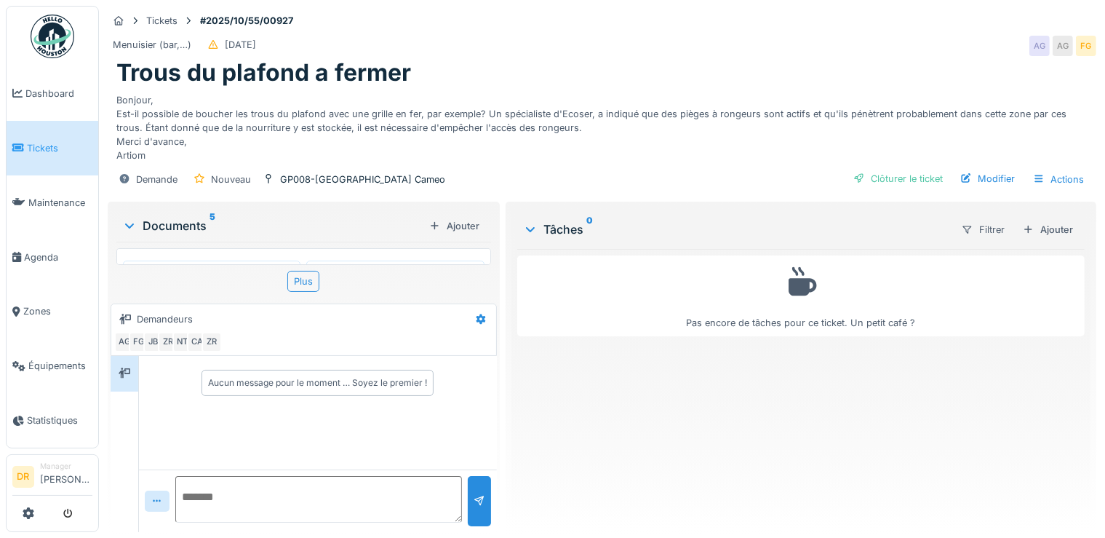
click at [395, 263] on div at bounding box center [395, 328] width 178 height 135
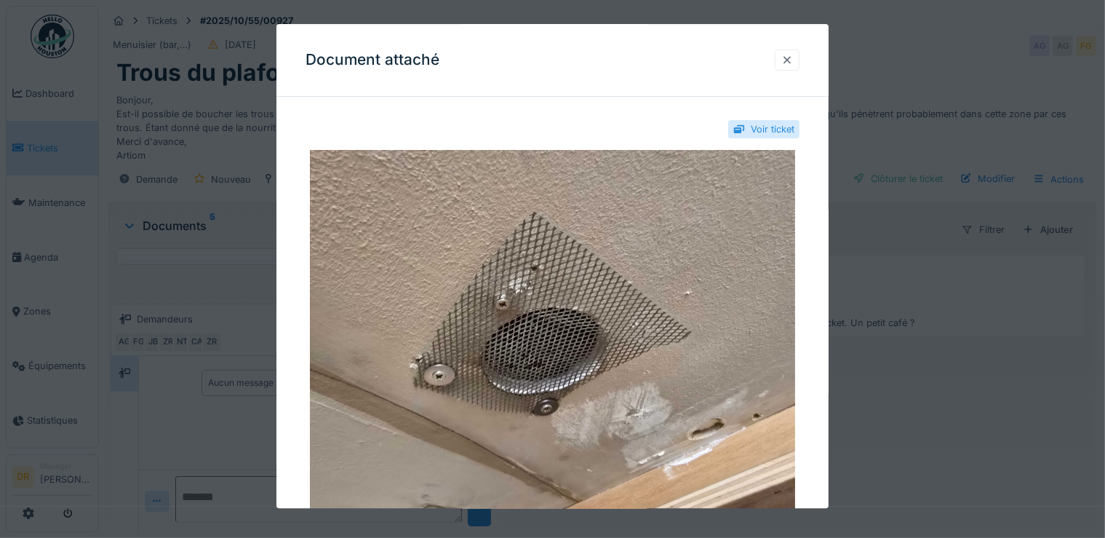
click at [793, 63] on div at bounding box center [788, 60] width 12 height 14
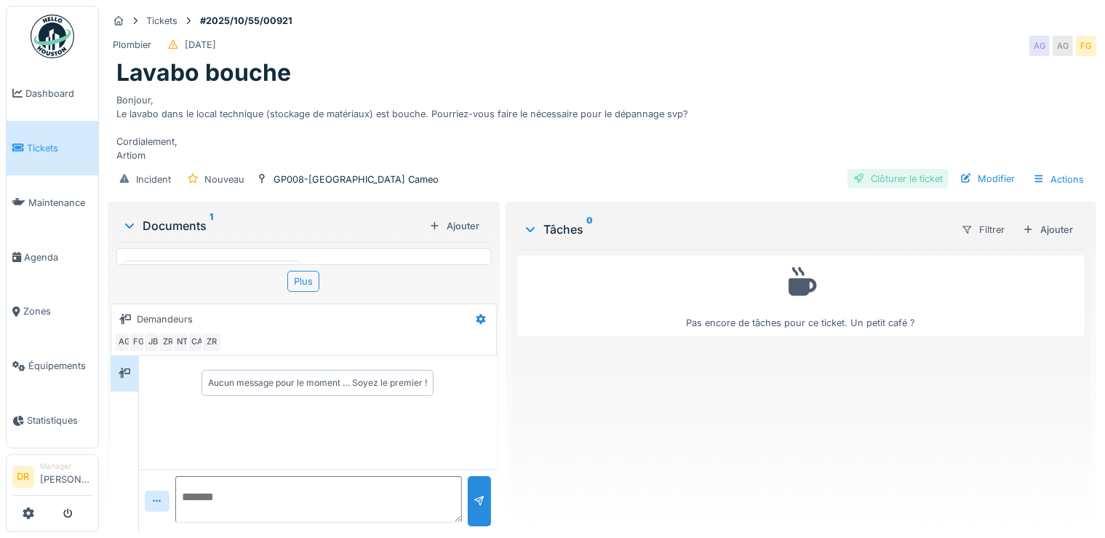
click at [889, 188] on div "Clôturer le ticket" at bounding box center [898, 179] width 101 height 20
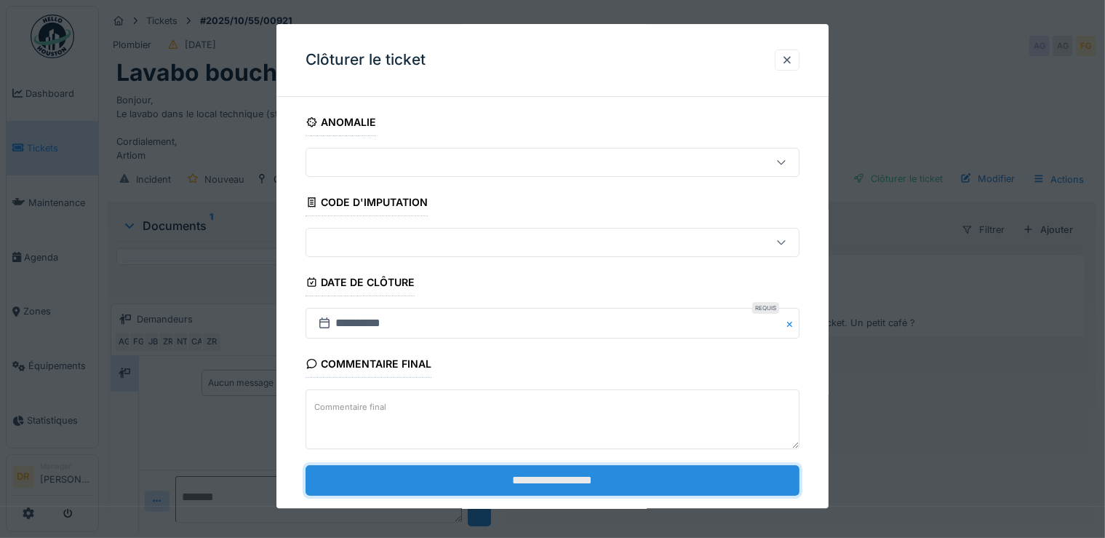
click at [555, 475] on input "**********" at bounding box center [553, 480] width 495 height 31
